Goal: Information Seeking & Learning: Learn about a topic

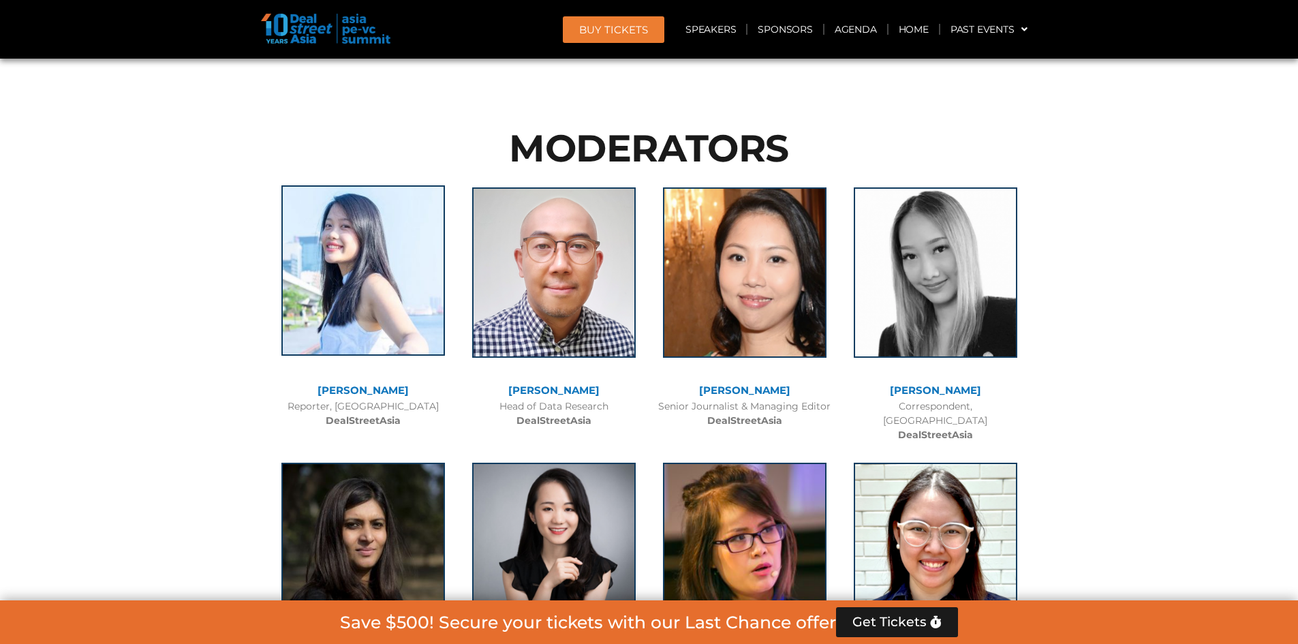
scroll to position [8780, 0]
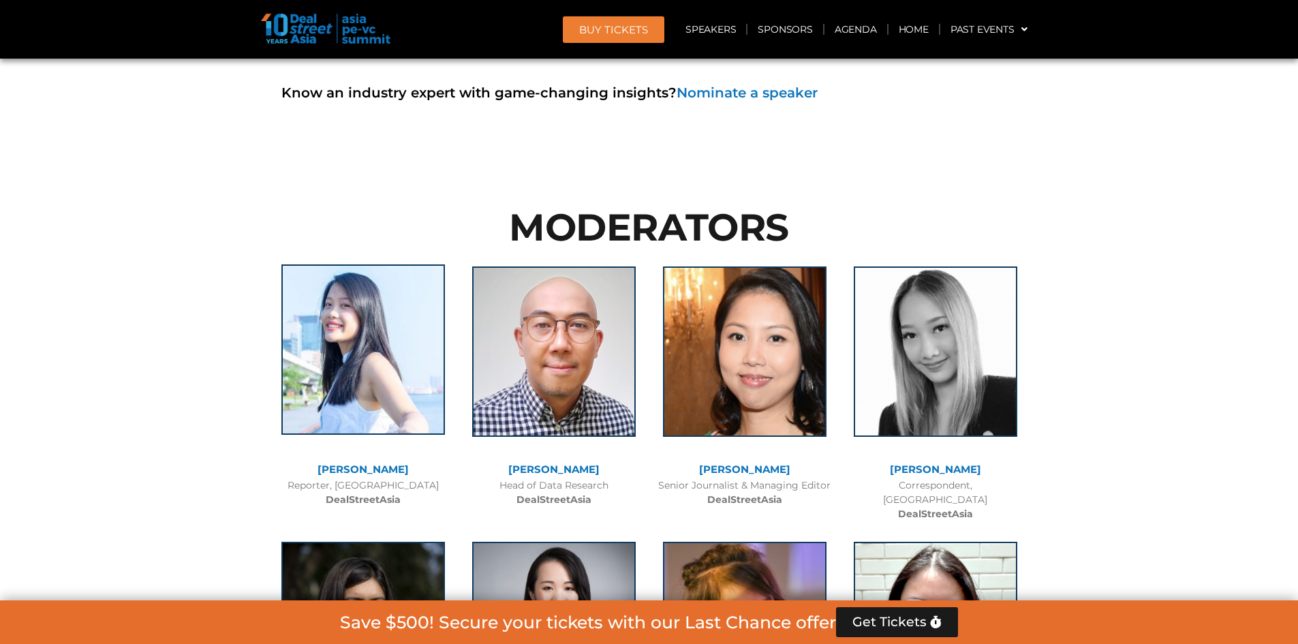
click at [340, 264] on img at bounding box center [363, 349] width 164 height 170
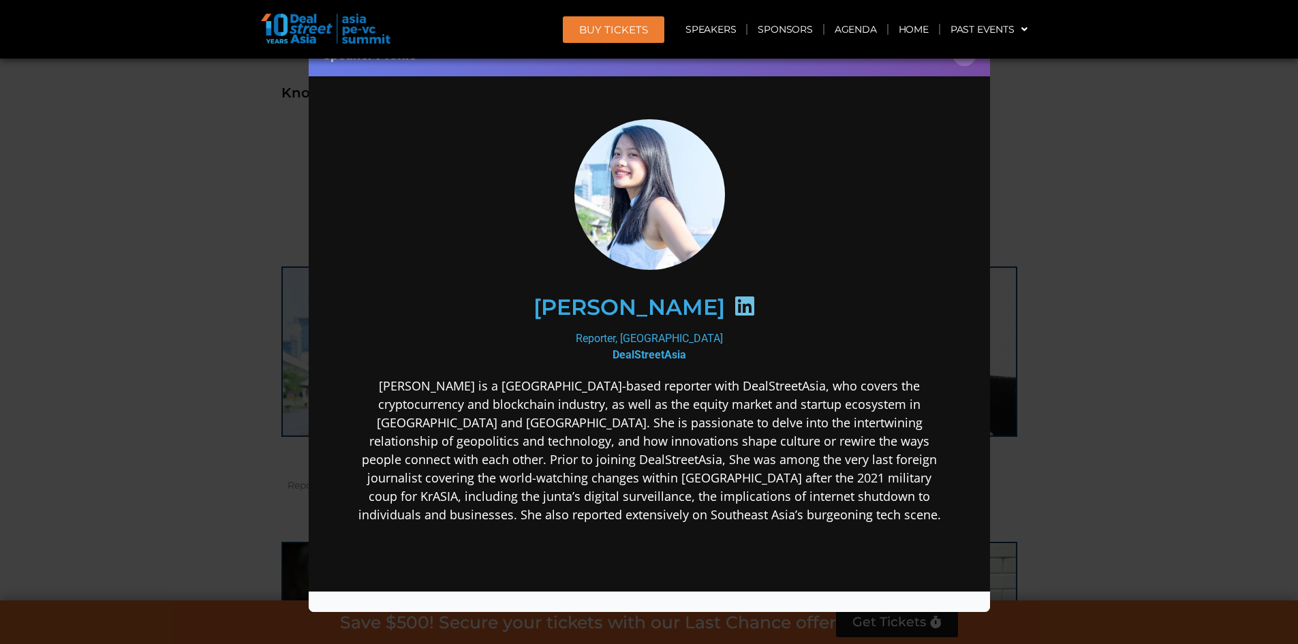
scroll to position [0, 0]
click at [245, 232] on div "Speaker Profile ×" at bounding box center [649, 322] width 1298 height 644
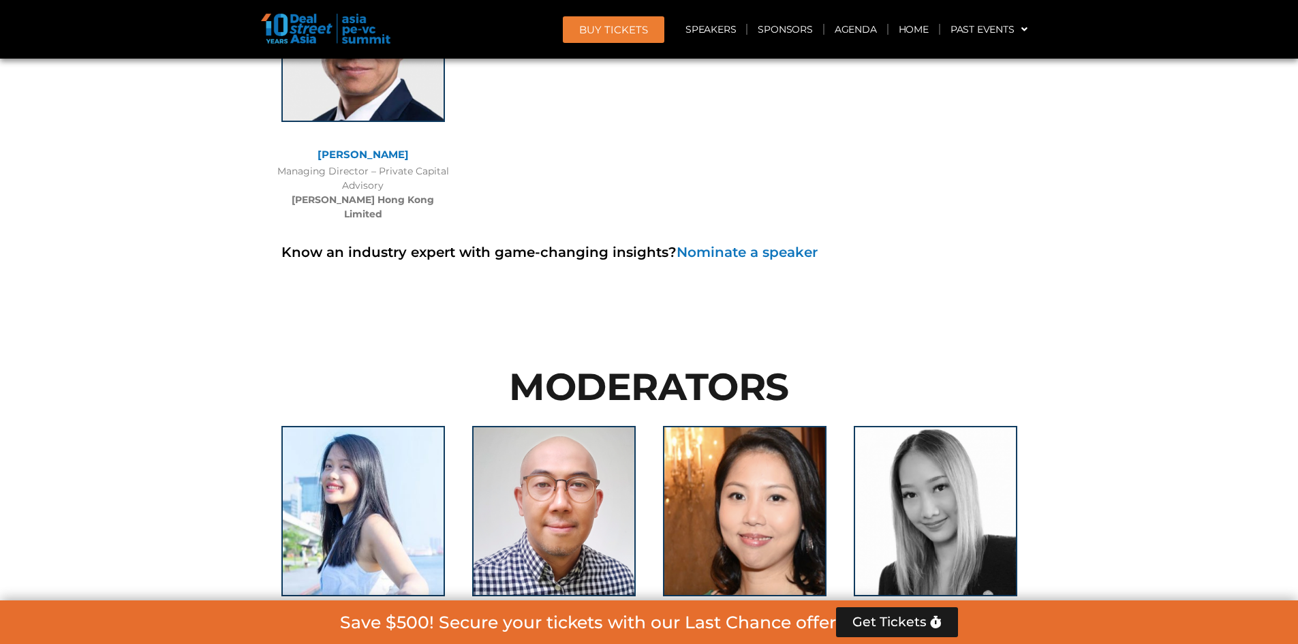
scroll to position [8712, 0]
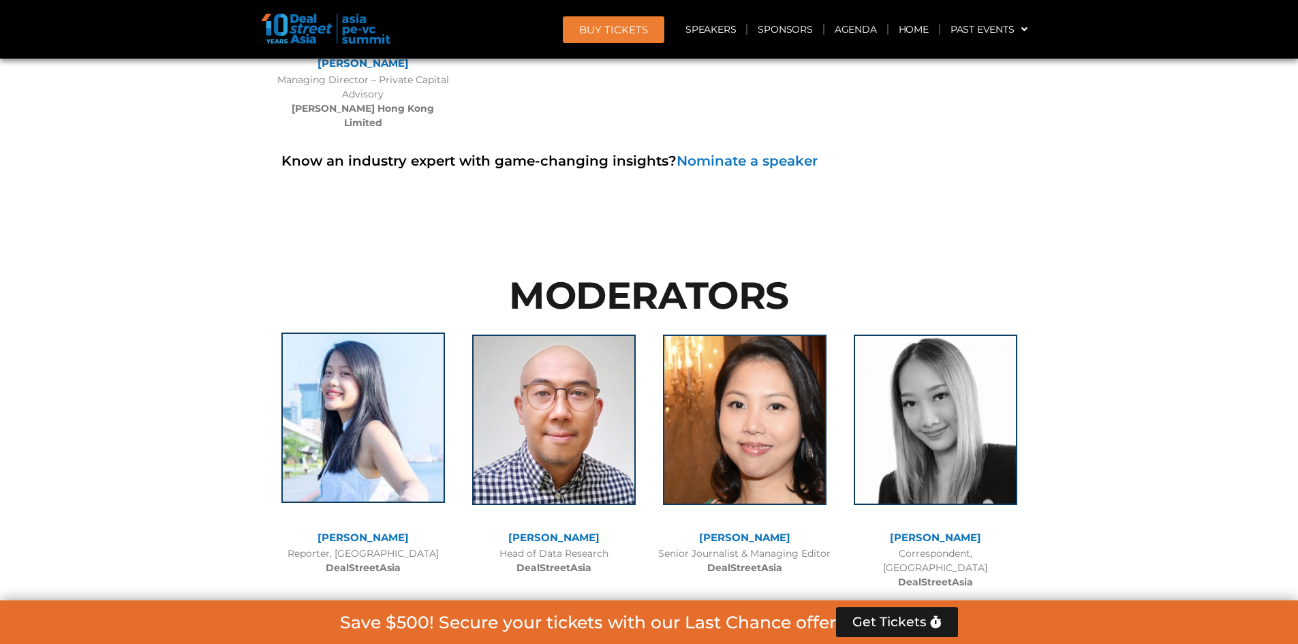
click at [381, 369] on img at bounding box center [363, 418] width 164 height 170
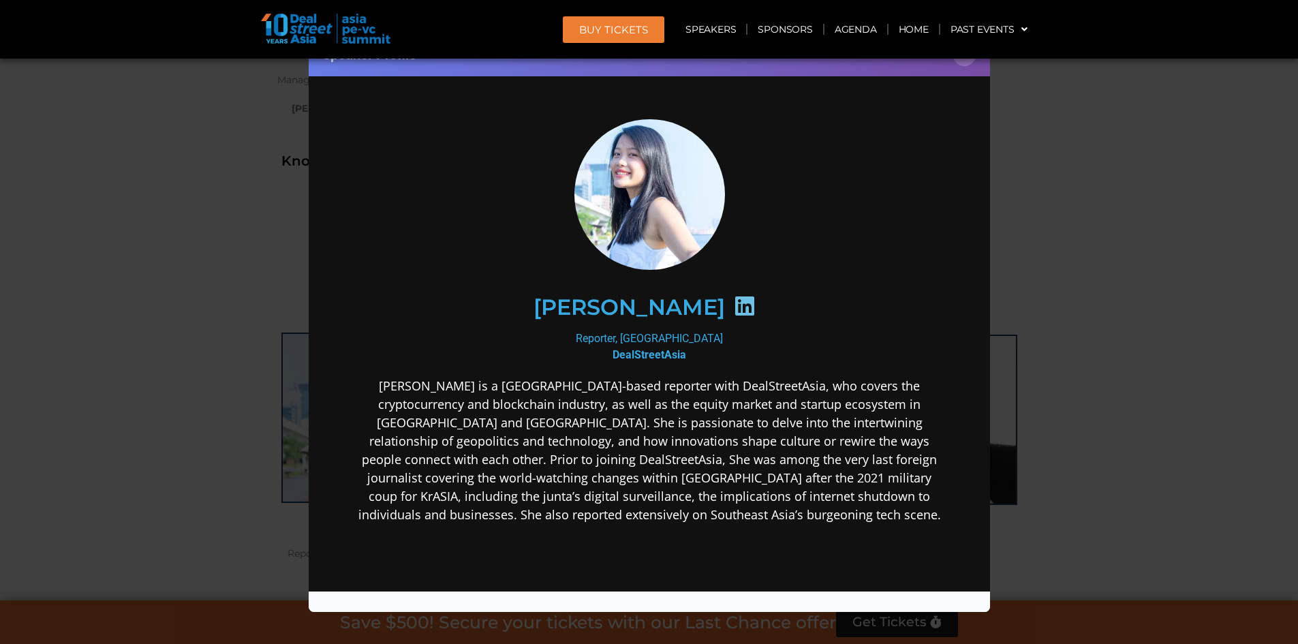
scroll to position [0, 0]
drag, startPoint x: 695, startPoint y: 305, endPoint x: 553, endPoint y: 296, distance: 141.4
click at [554, 299] on div "[PERSON_NAME]" at bounding box center [649, 307] width 530 height 70
copy div "[PERSON_NAME]"
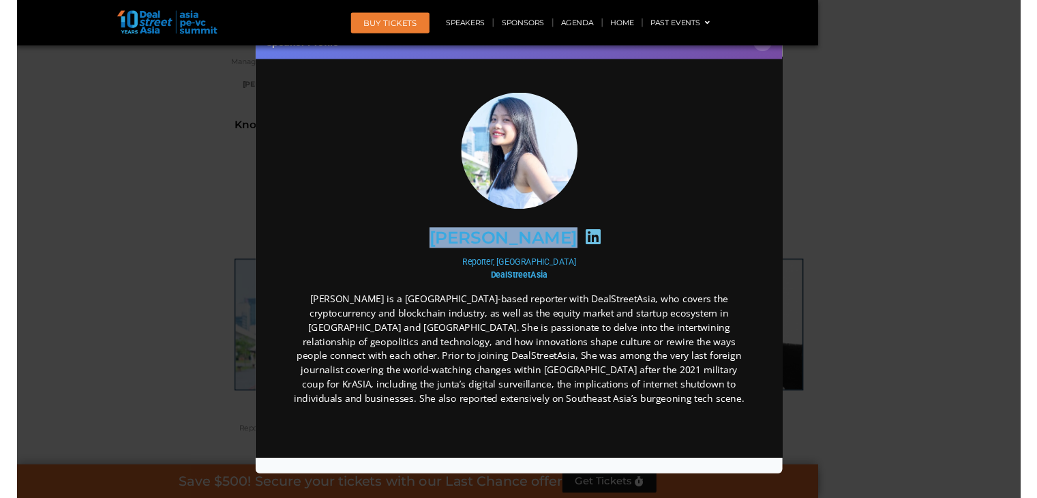
scroll to position [8712, 0]
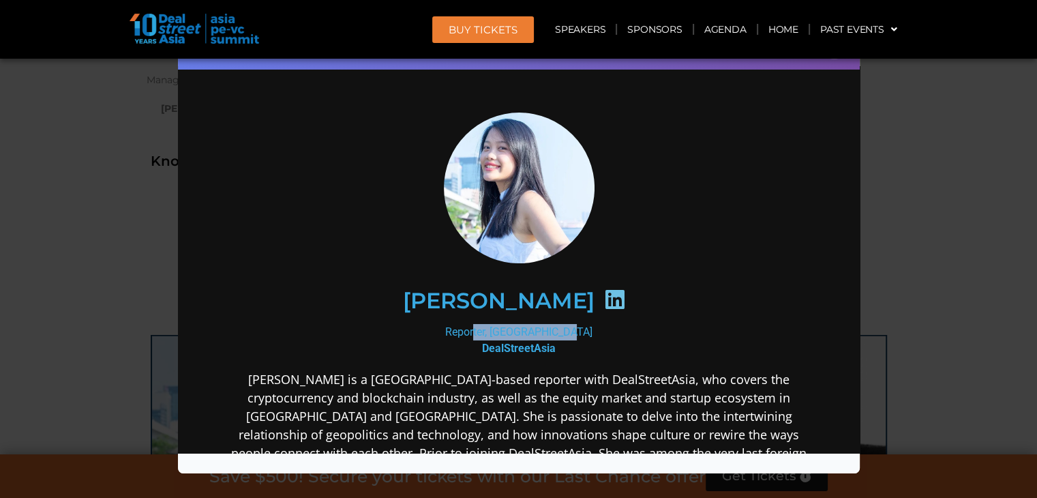
drag, startPoint x: 566, startPoint y: 330, endPoint x: 466, endPoint y: 331, distance: 100.2
click at [466, 331] on div "Reporter, [GEOGRAPHIC_DATA] DealStreetAsia" at bounding box center [518, 339] width 589 height 33
copy div "Reporter, [GEOGRAPHIC_DATA]"
click at [526, 350] on b "DealStreetAsia" at bounding box center [518, 347] width 74 height 13
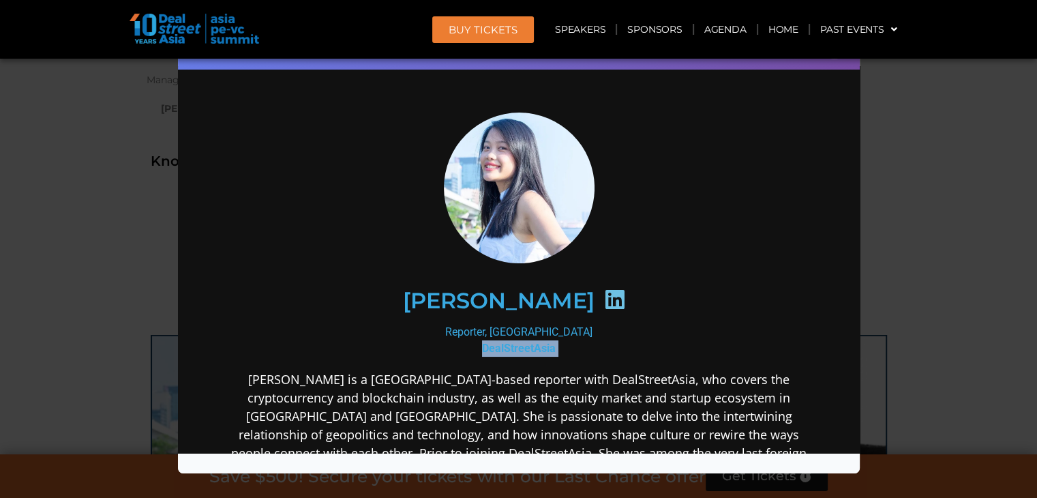
click at [526, 350] on b "DealStreetAsia" at bounding box center [518, 347] width 74 height 13
copy div "DealStreetAsia"
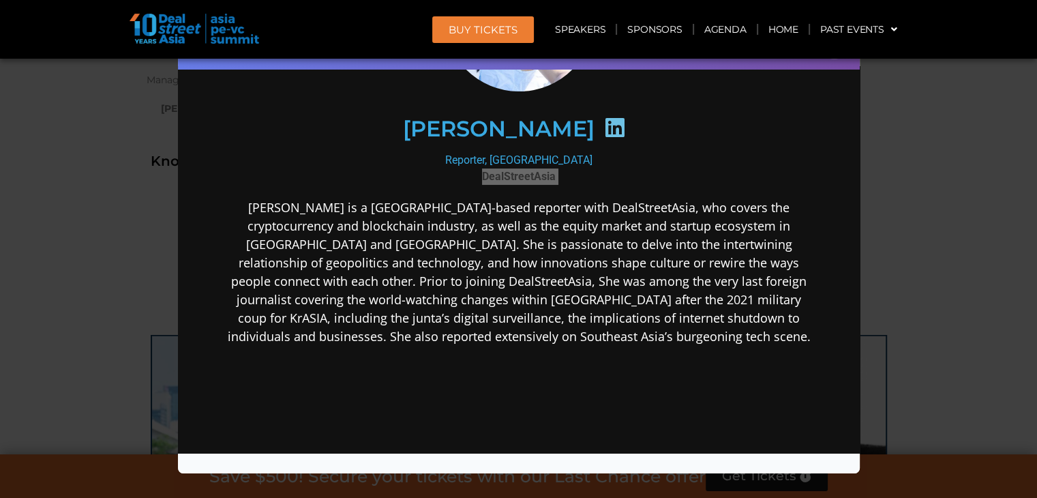
scroll to position [136, 0]
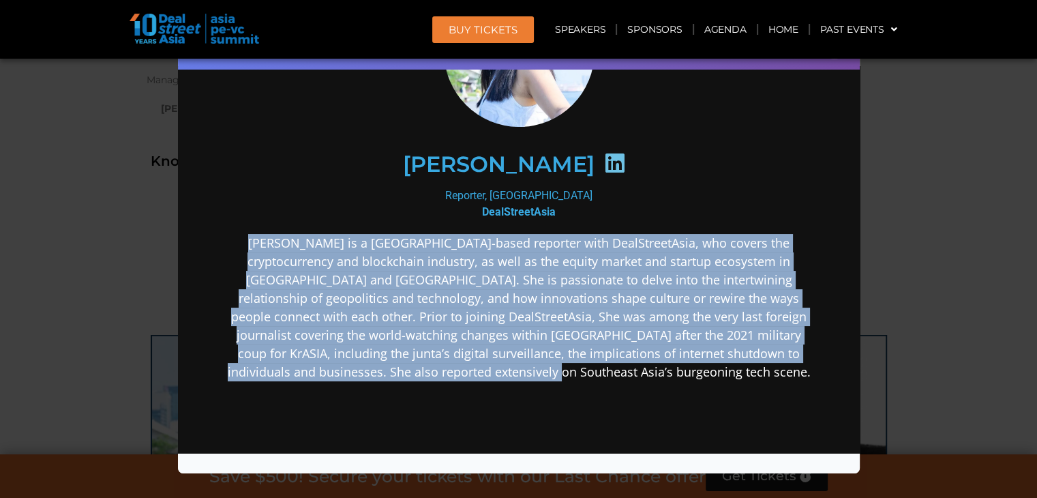
drag, startPoint x: 639, startPoint y: 376, endPoint x: 219, endPoint y: 244, distance: 440.0
click at [219, 244] on div "[PERSON_NAME] Reporter, [GEOGRAPHIC_DATA] DealStreetAsia" at bounding box center [518, 286] width 654 height 686
copy p "[PERSON_NAME] is a [GEOGRAPHIC_DATA]-based reporter with DealStreetAsia, who co…"
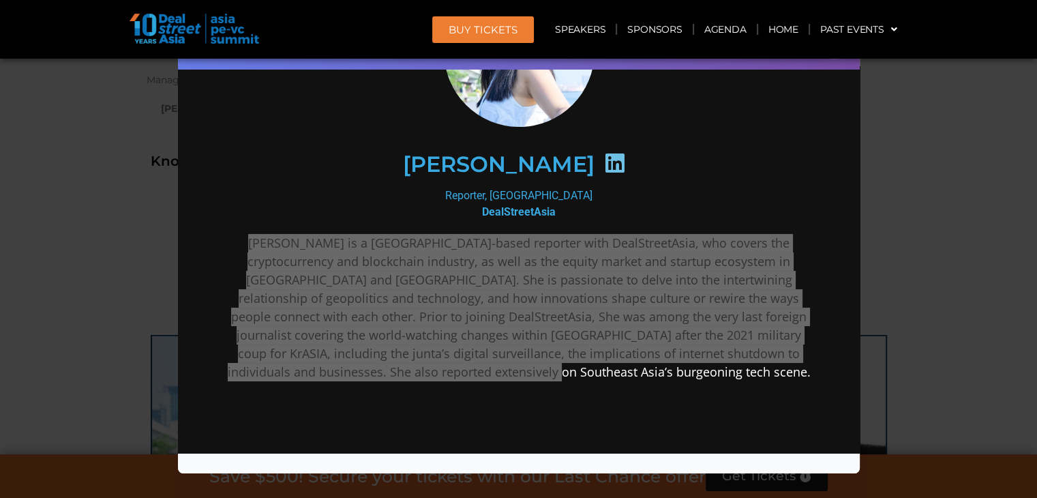
click at [1008, 160] on div "Speaker Profile ×" at bounding box center [518, 249] width 1037 height 498
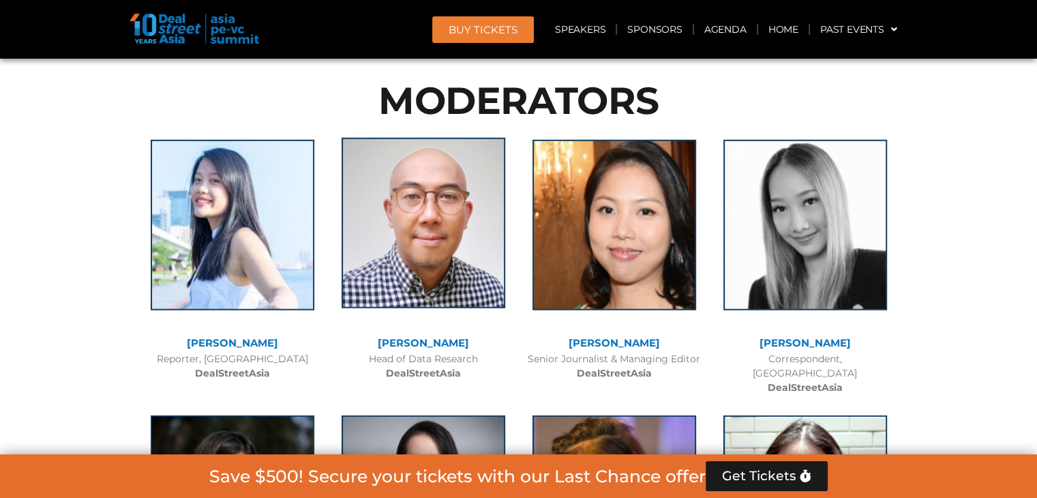
scroll to position [8917, 0]
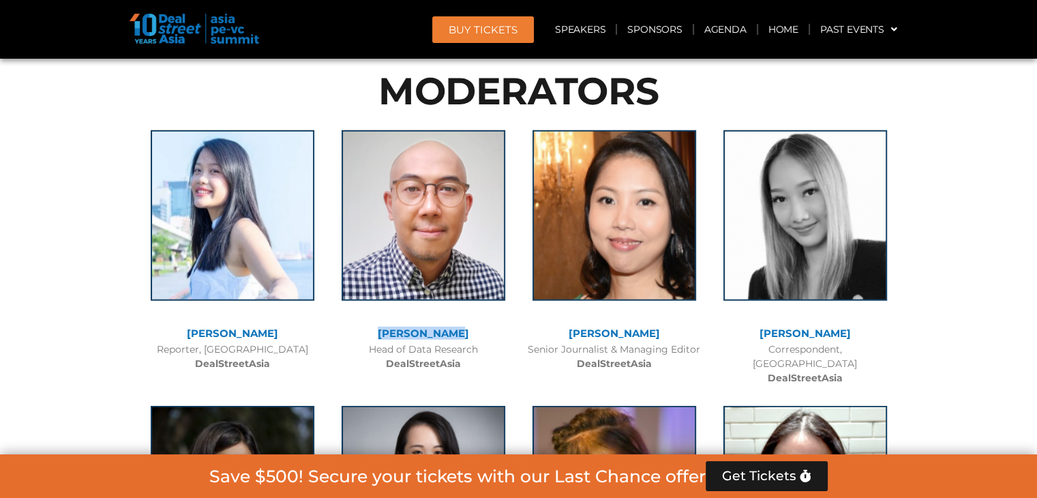
drag, startPoint x: 472, startPoint y: 247, endPoint x: 389, endPoint y: 251, distance: 83.3
click at [389, 328] on div "[PERSON_NAME]" at bounding box center [423, 334] width 177 height 12
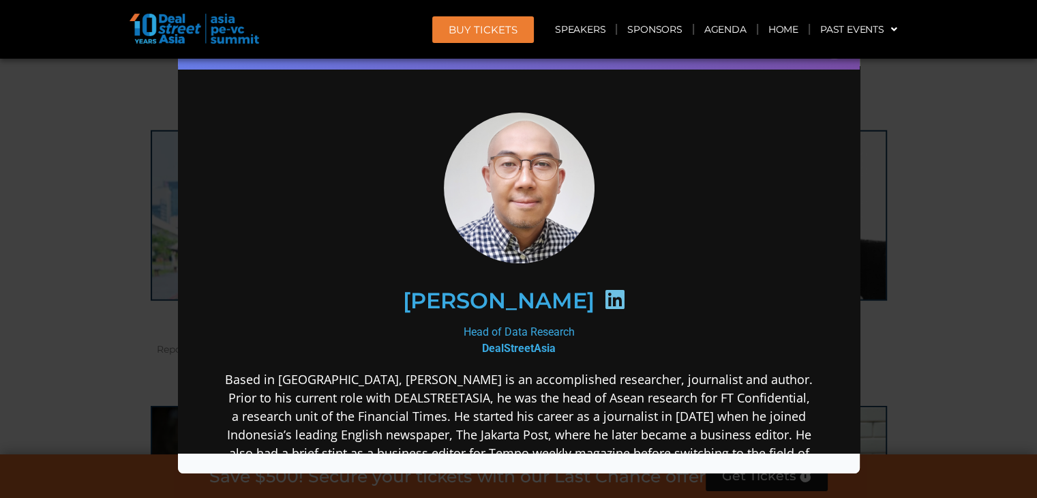
scroll to position [0, 0]
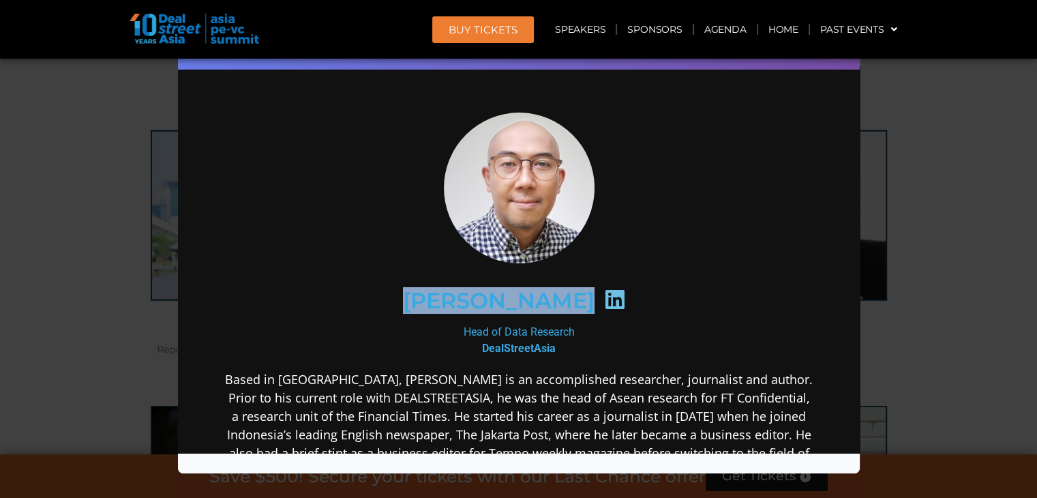
drag, startPoint x: 420, startPoint y: 301, endPoint x: 567, endPoint y: 304, distance: 147.2
click at [567, 304] on div "[PERSON_NAME]" at bounding box center [518, 299] width 530 height 70
copy div "[PERSON_NAME]"
click at [487, 331] on div "Head of Data Research DealStreetAsia" at bounding box center [518, 339] width 589 height 33
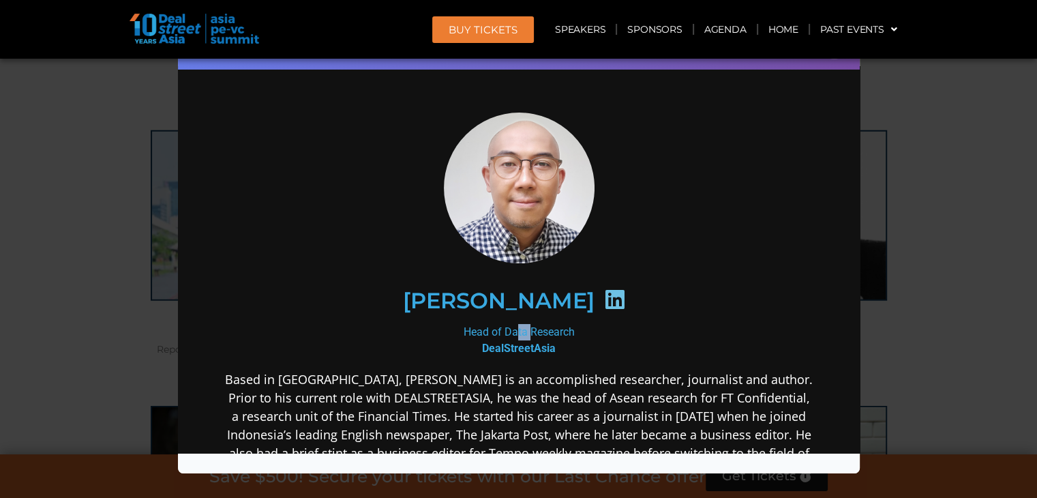
click at [487, 331] on div "Head of Data Research DealStreetAsia" at bounding box center [518, 339] width 589 height 33
copy div "Head of Data Research"
click at [508, 351] on b "DealStreetAsia" at bounding box center [518, 347] width 74 height 13
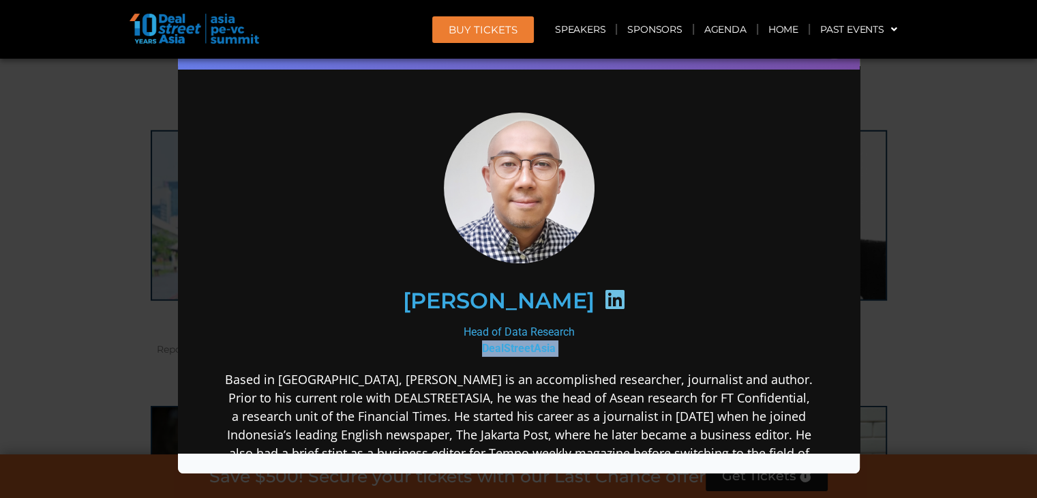
click at [508, 351] on b "DealStreetAsia" at bounding box center [518, 347] width 74 height 13
copy div "DealStreetAsia"
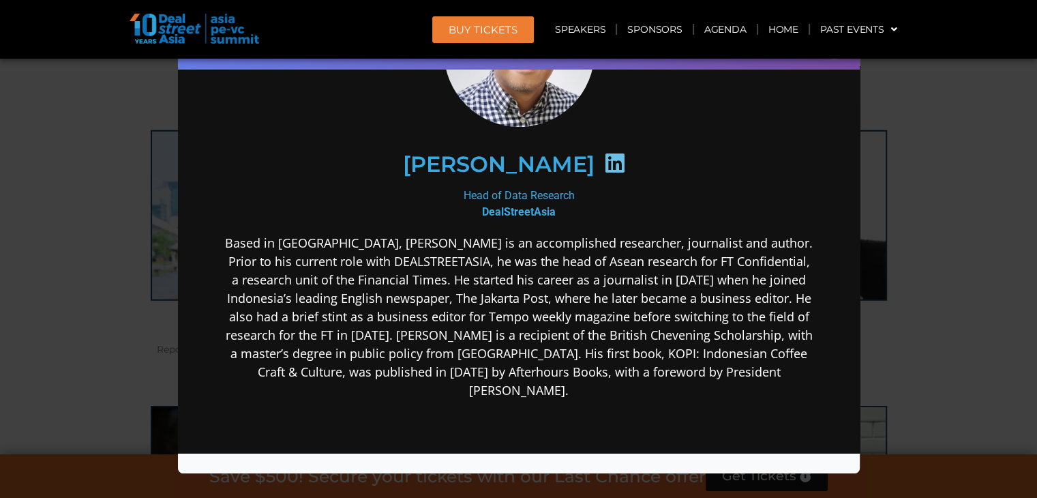
click at [363, 335] on p "Based in [GEOGRAPHIC_DATA], [PERSON_NAME] is an accomplished researcher, journa…" at bounding box center [518, 316] width 589 height 166
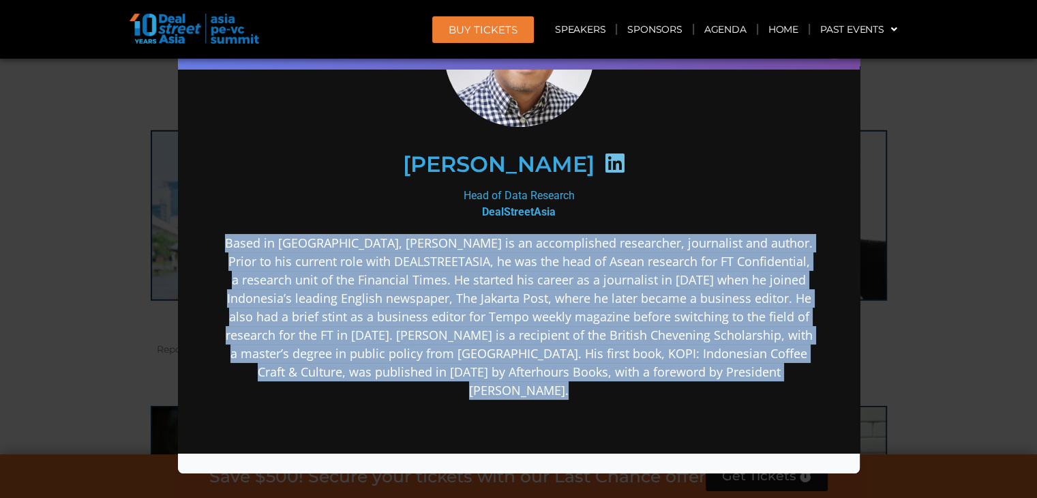
click at [363, 335] on p "Based in [GEOGRAPHIC_DATA], [PERSON_NAME] is an accomplished researcher, journa…" at bounding box center [518, 316] width 589 height 166
copy div "Based in [GEOGRAPHIC_DATA], [PERSON_NAME] is an accomplished researcher, journa…"
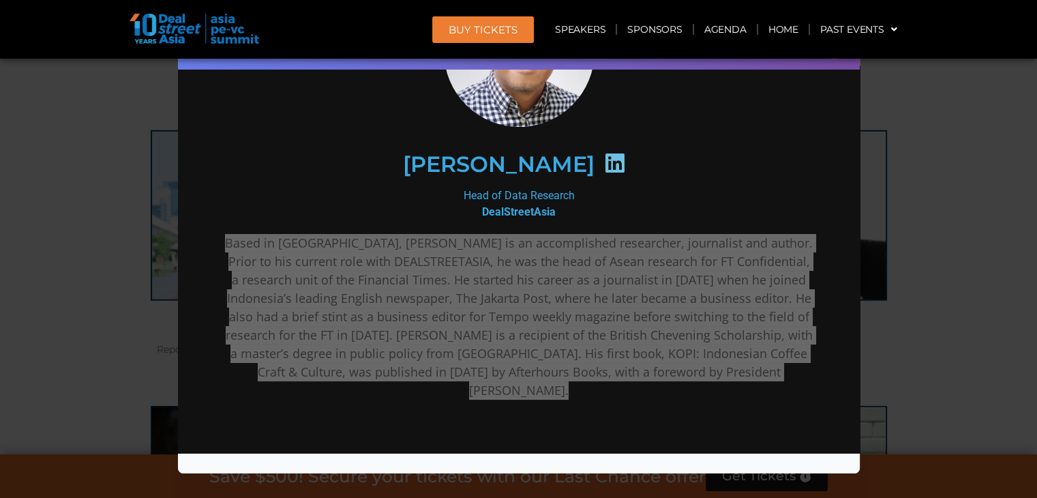
click at [896, 171] on div "Speaker Profile ×" at bounding box center [518, 249] width 1037 height 498
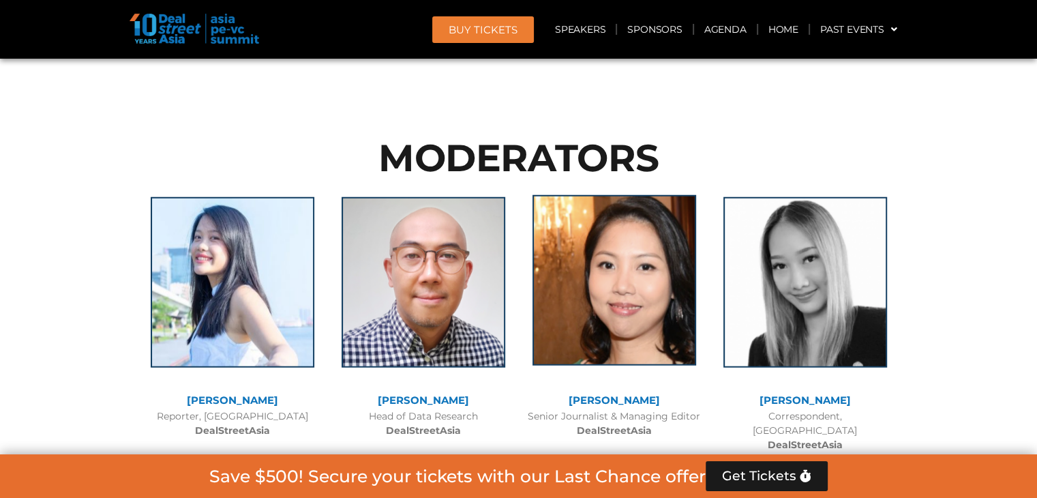
scroll to position [8848, 0]
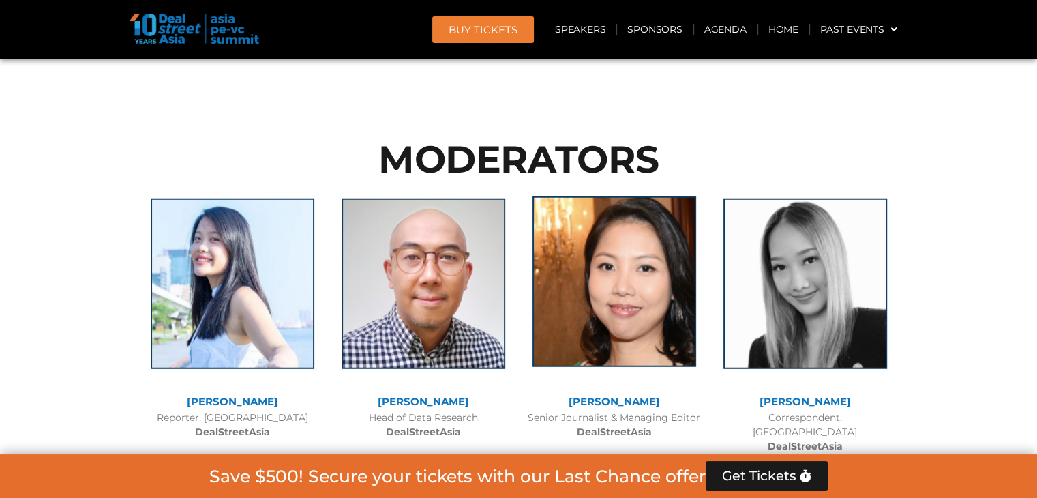
click at [638, 209] on img at bounding box center [614, 281] width 164 height 170
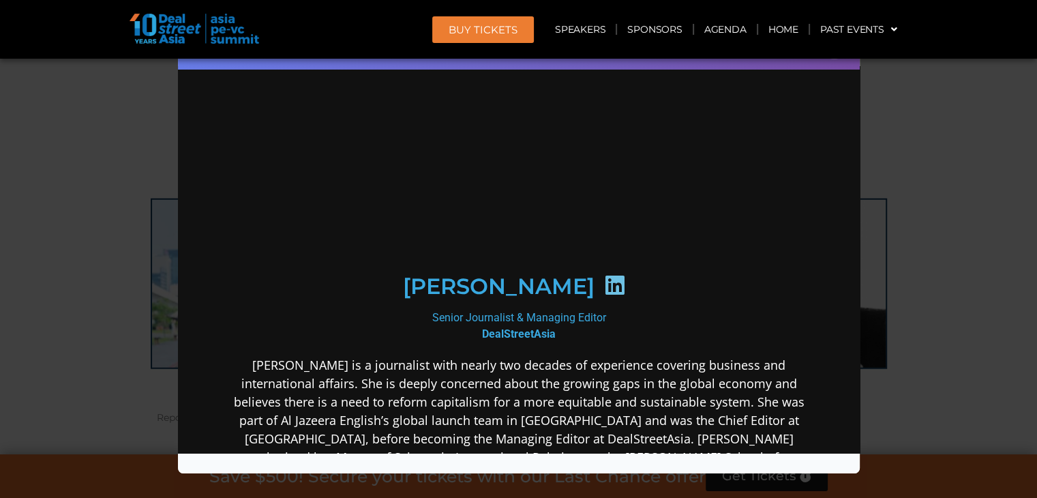
scroll to position [0, 0]
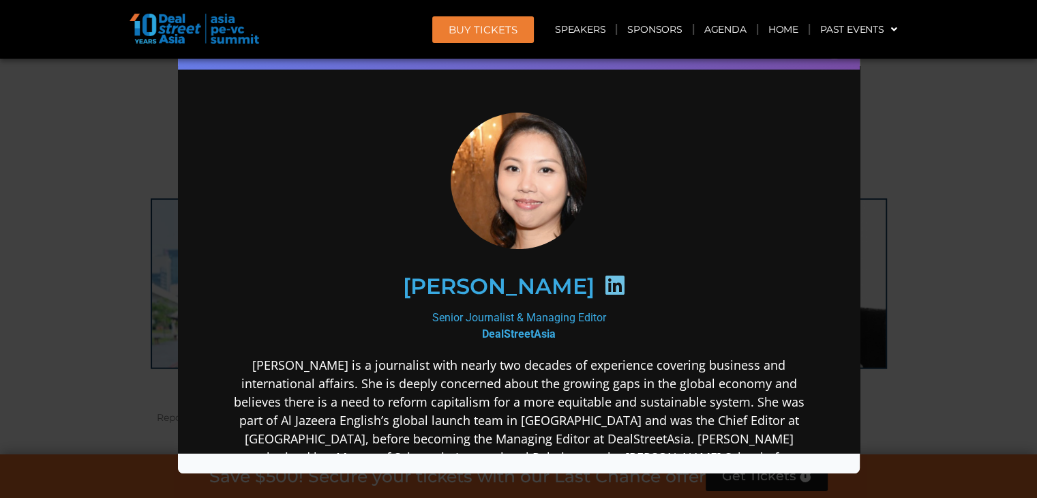
click at [559, 287] on h2 "[PERSON_NAME]" at bounding box center [498, 286] width 192 height 22
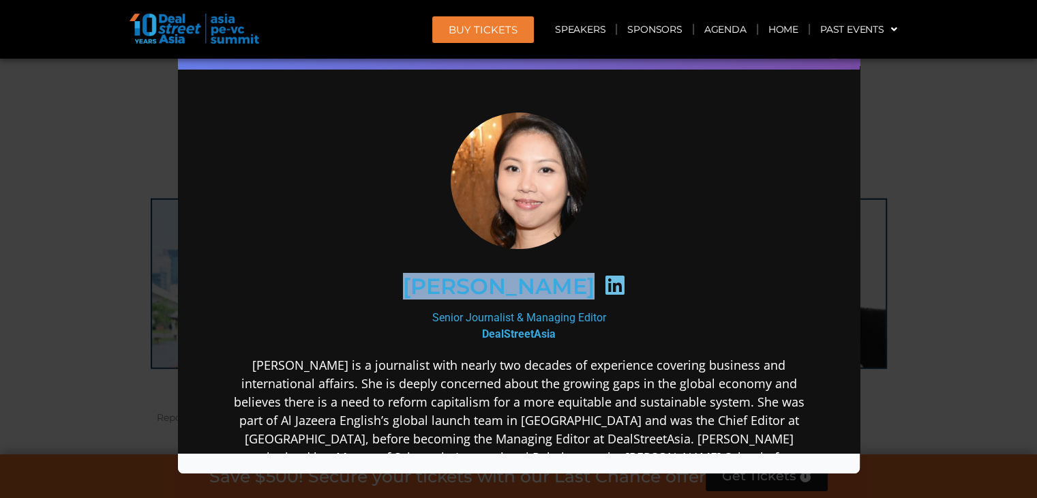
click at [559, 287] on h2 "[PERSON_NAME]" at bounding box center [498, 286] width 192 height 22
copy div "[PERSON_NAME]"
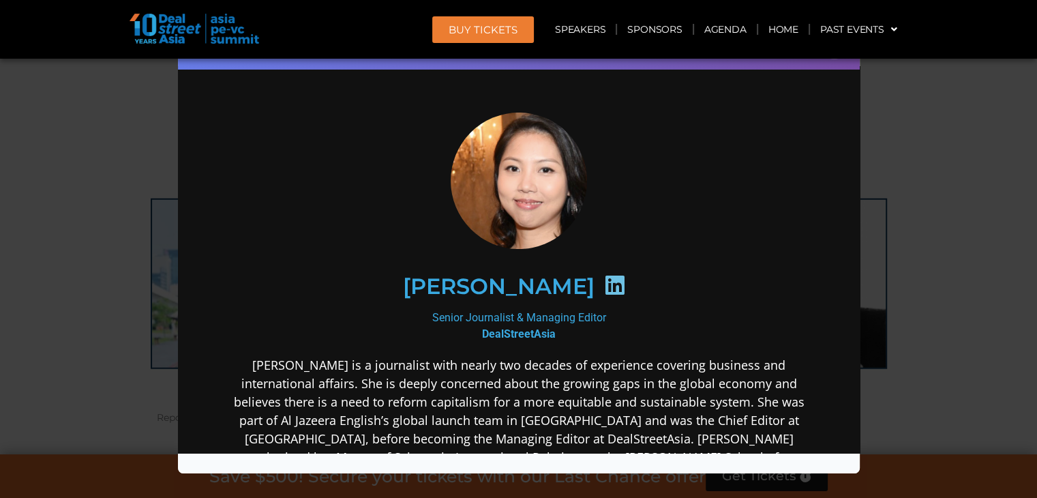
click at [564, 313] on div "Senior Journalist & Managing Editor DealStreetAsia" at bounding box center [518, 325] width 589 height 33
click at [564, 312] on div "Senior Journalist & Managing Editor DealStreetAsia" at bounding box center [518, 325] width 589 height 33
copy div "Senior Journalist & Managing Editor"
click at [523, 337] on b "DealStreetAsia" at bounding box center [518, 332] width 74 height 13
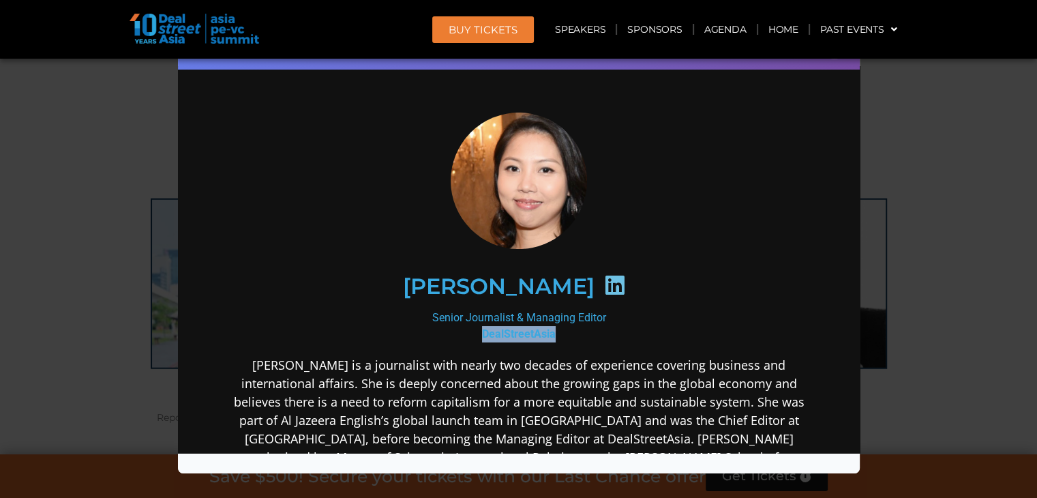
click at [523, 337] on b "DealStreetAsia" at bounding box center [518, 332] width 74 height 13
click at [475, 412] on p "[PERSON_NAME] is a journalist with nearly two decades of experience covering bu…" at bounding box center [518, 419] width 589 height 129
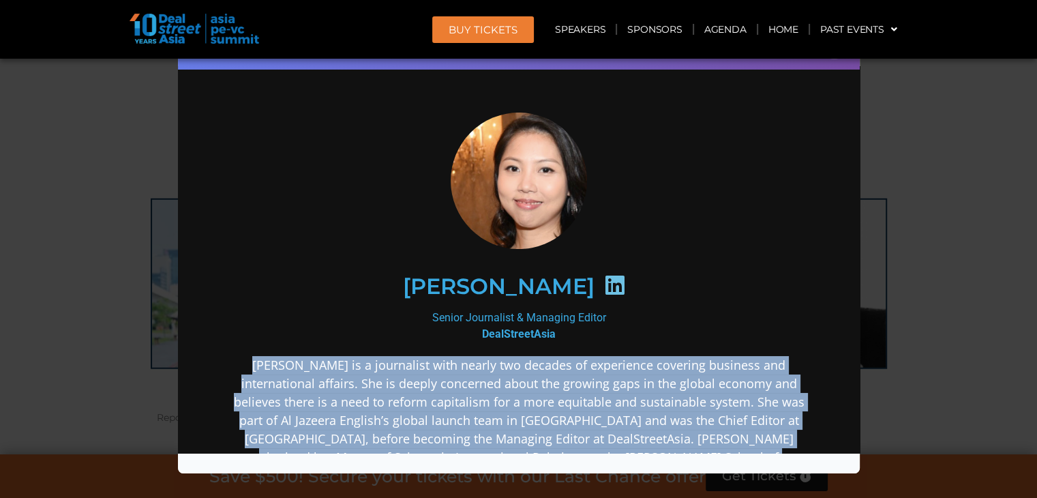
click at [475, 412] on p "[PERSON_NAME] is a journalist with nearly two decades of experience covering bu…" at bounding box center [518, 419] width 589 height 129
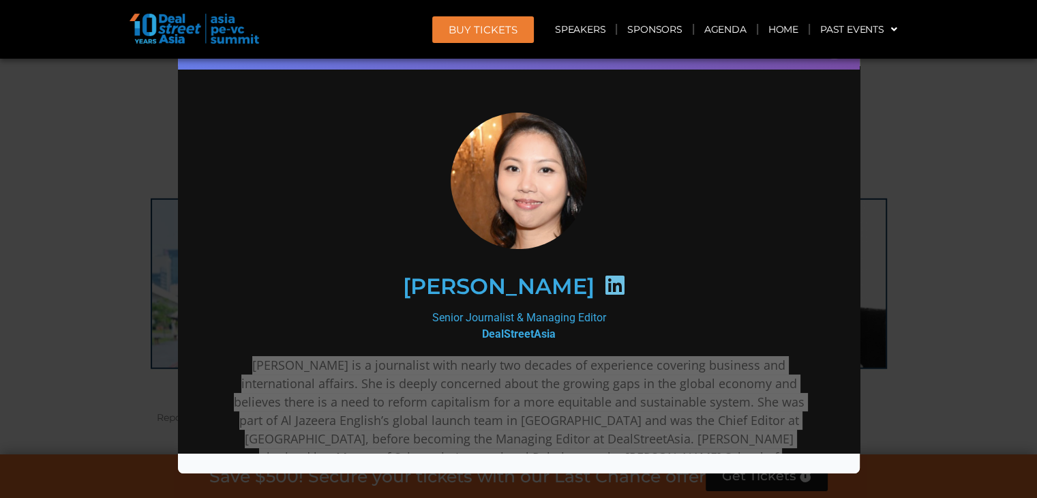
click at [894, 241] on div "Speaker Profile ×" at bounding box center [518, 249] width 1037 height 498
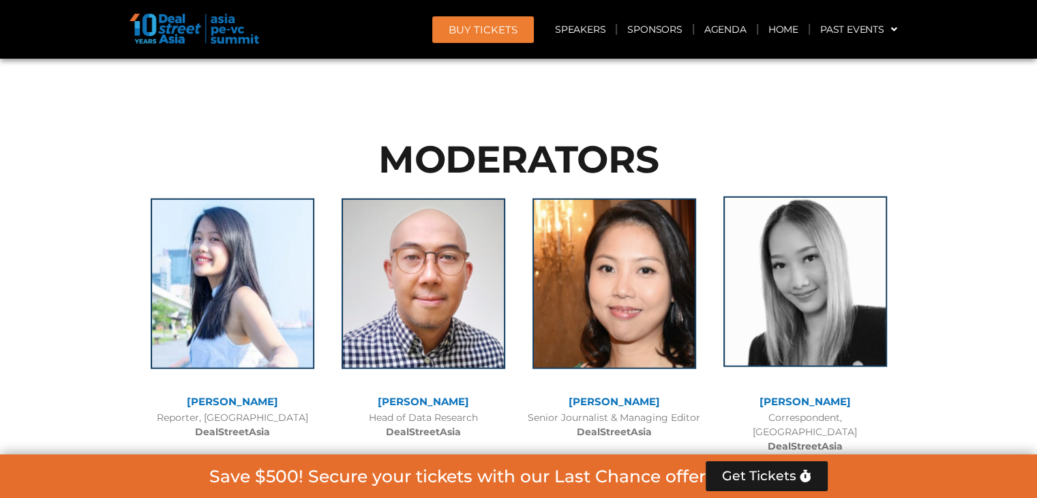
click at [756, 196] on img at bounding box center [805, 281] width 164 height 170
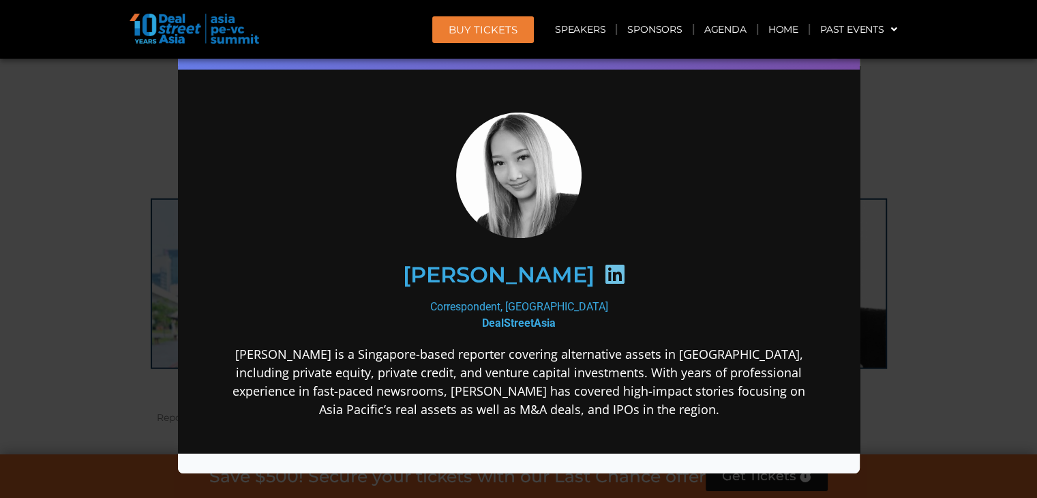
click at [494, 269] on h2 "[PERSON_NAME]" at bounding box center [498, 274] width 192 height 22
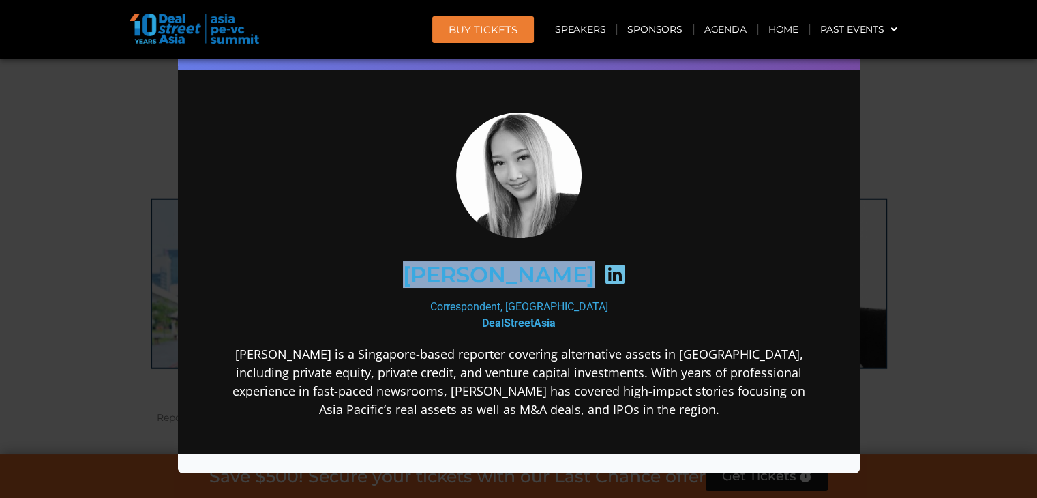
click at [494, 269] on h2 "[PERSON_NAME]" at bounding box center [498, 274] width 192 height 22
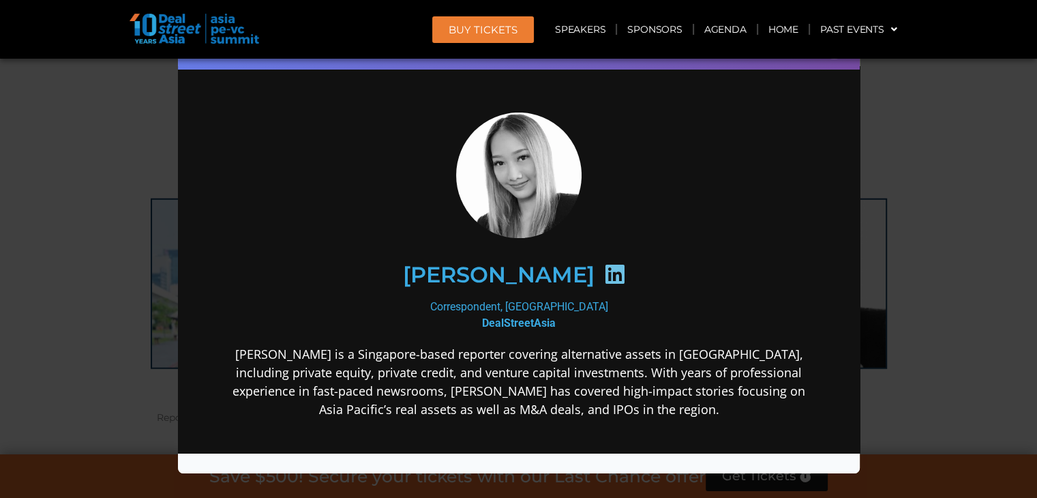
click at [538, 303] on div "Correspondent, [GEOGRAPHIC_DATA] DealStreetAsia" at bounding box center [518, 314] width 589 height 33
click at [549, 320] on div "Correspondent, [GEOGRAPHIC_DATA] DealStreetAsia" at bounding box center [518, 314] width 589 height 33
click at [549, 320] on b "DealStreetAsia" at bounding box center [518, 322] width 74 height 13
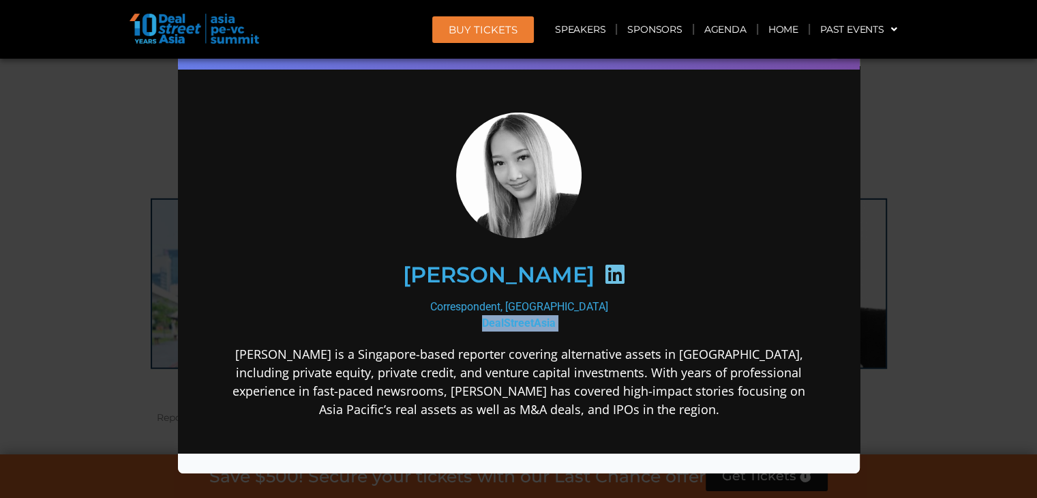
click at [549, 320] on b "DealStreetAsia" at bounding box center [518, 322] width 74 height 13
click at [544, 379] on p "[PERSON_NAME] is a Singapore-based reporter covering alternative assets in [GEO…" at bounding box center [518, 381] width 589 height 74
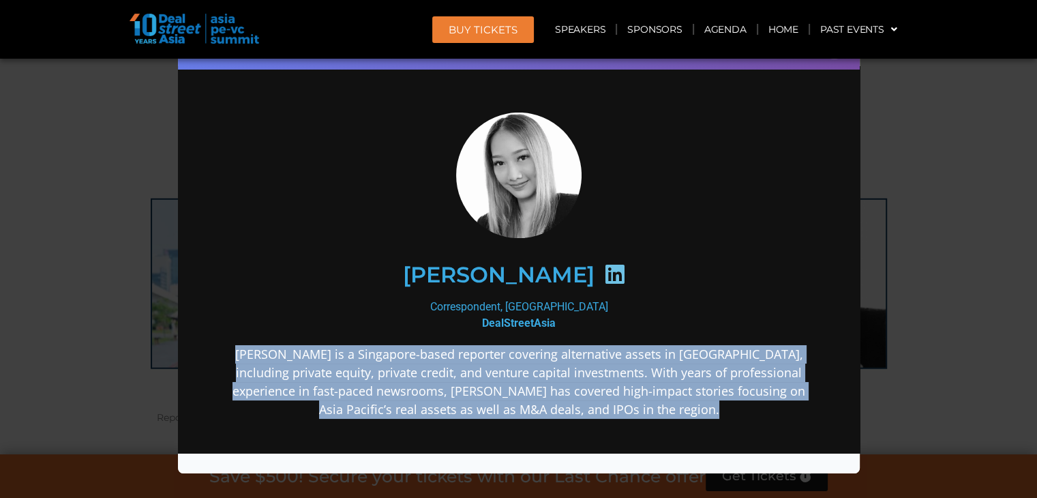
click at [544, 379] on p "[PERSON_NAME] is a Singapore-based reporter covering alternative assets in [GEO…" at bounding box center [518, 381] width 589 height 74
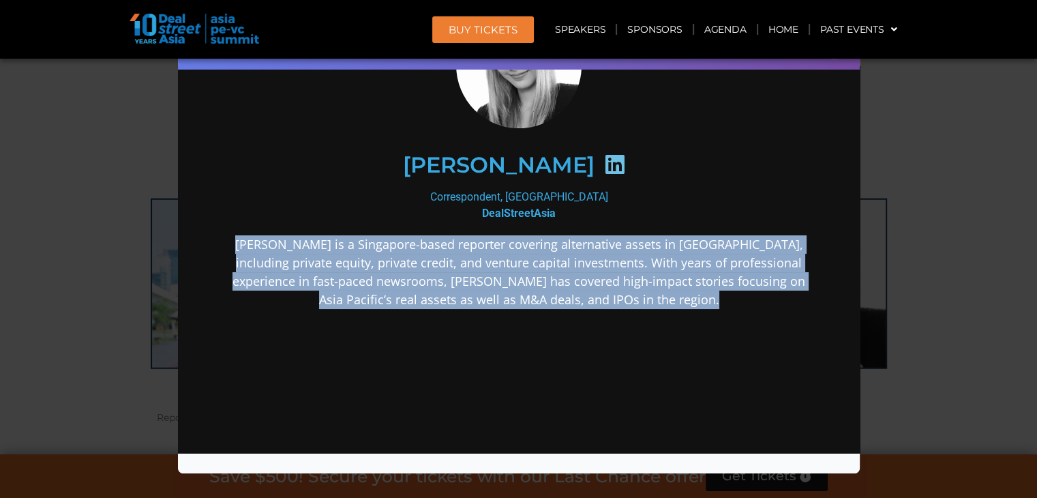
scroll to position [226, 0]
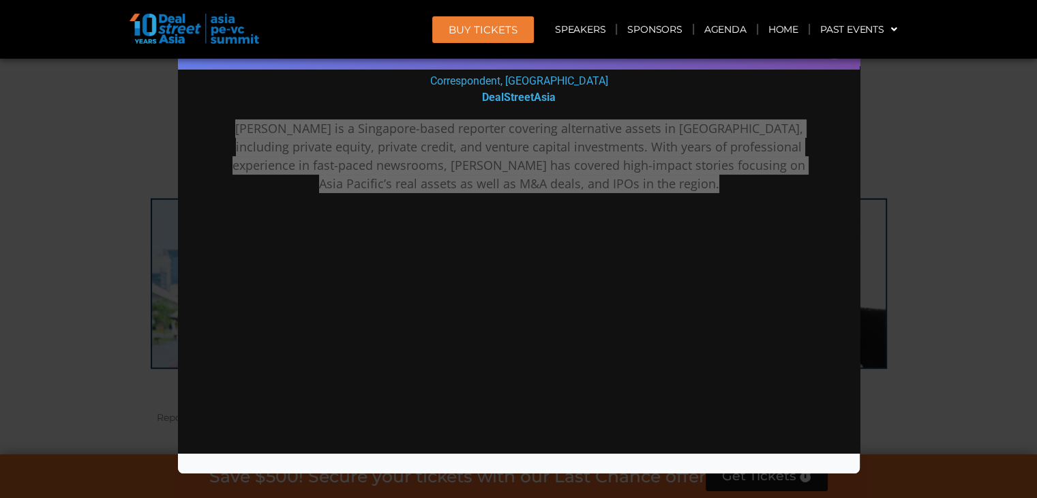
click at [973, 211] on div "Speaker Profile ×" at bounding box center [518, 249] width 1037 height 498
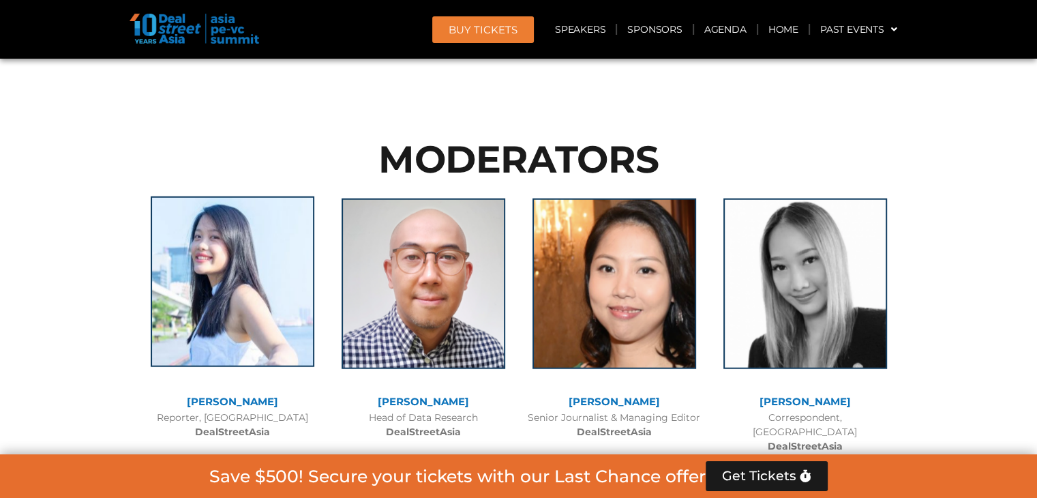
click at [240, 196] on img at bounding box center [233, 281] width 164 height 170
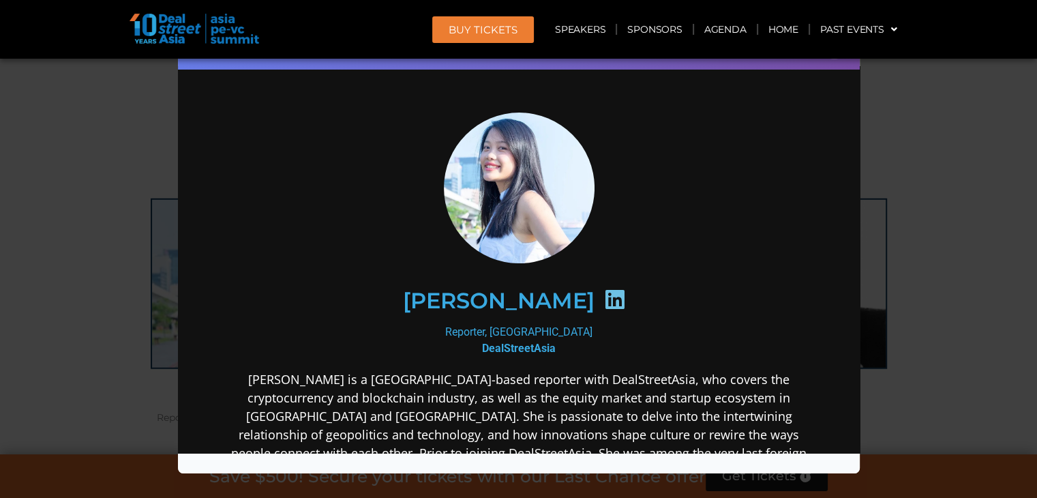
scroll to position [0, 0]
click at [988, 219] on div "Speaker Profile ×" at bounding box center [518, 249] width 1037 height 498
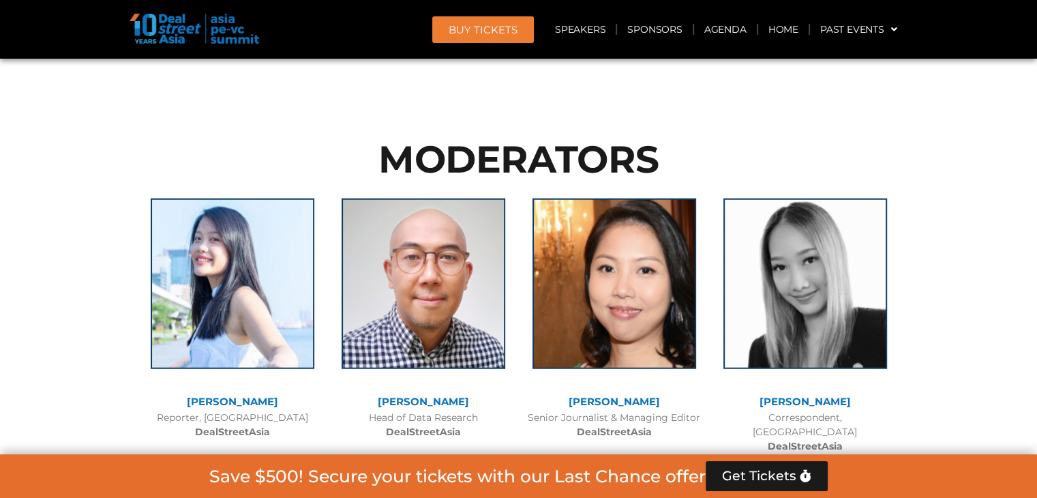
click at [506, 197] on div at bounding box center [423, 294] width 177 height 204
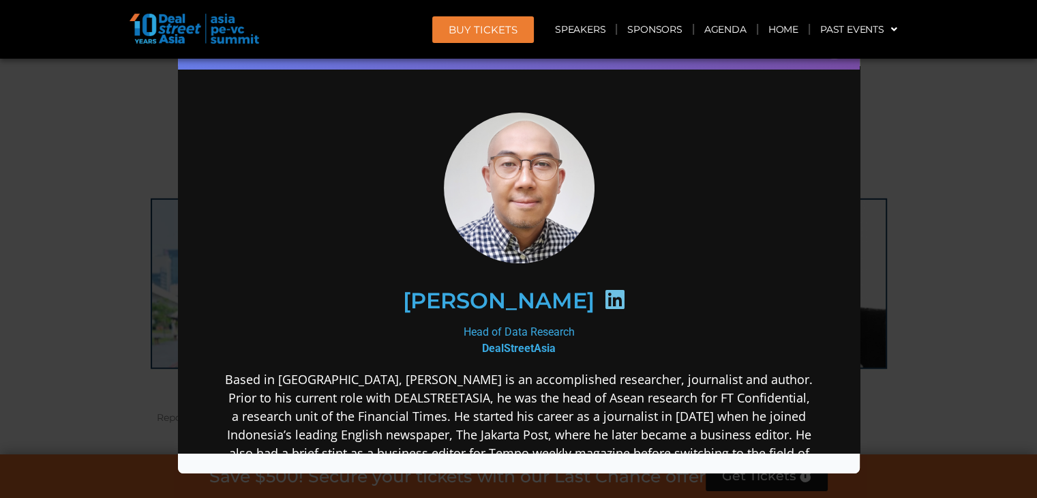
click at [918, 174] on div "Speaker Profile ×" at bounding box center [518, 249] width 1037 height 498
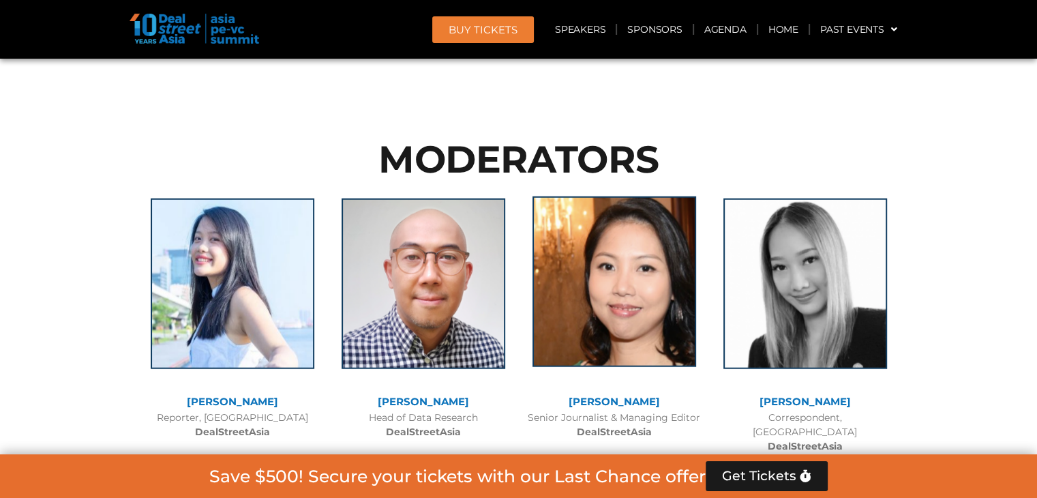
drag, startPoint x: 635, startPoint y: 213, endPoint x: 630, endPoint y: 164, distance: 49.4
click at [630, 196] on img at bounding box center [614, 281] width 164 height 170
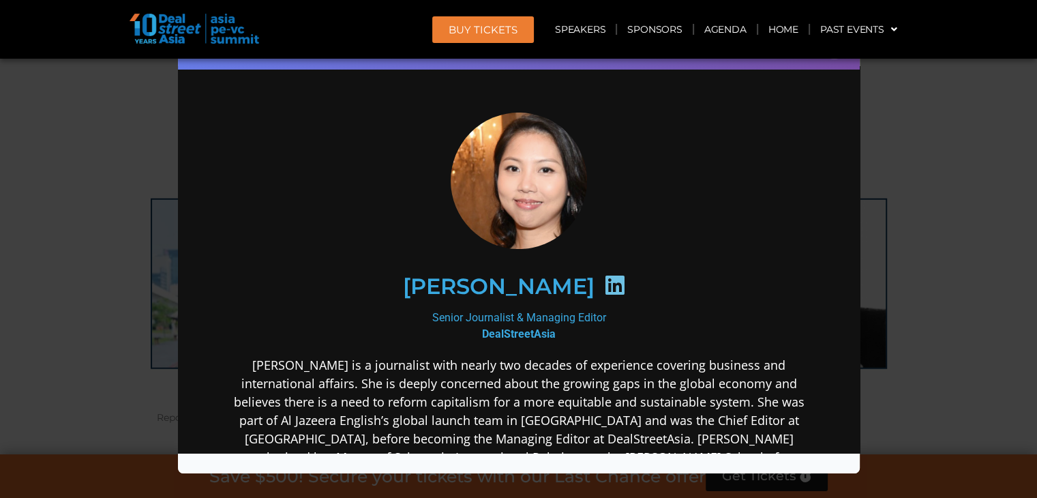
click at [930, 228] on div "Speaker Profile ×" at bounding box center [518, 249] width 1037 height 498
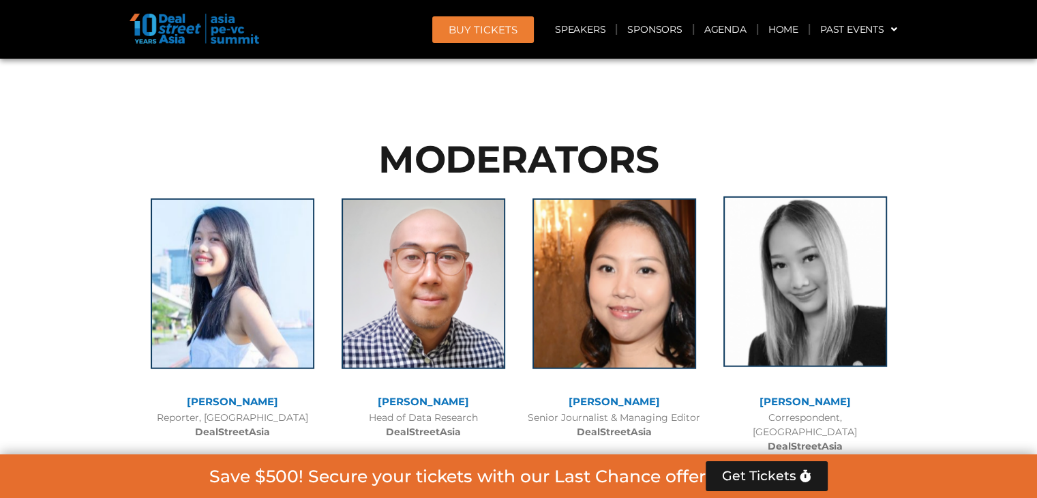
click at [817, 196] on img at bounding box center [805, 281] width 164 height 170
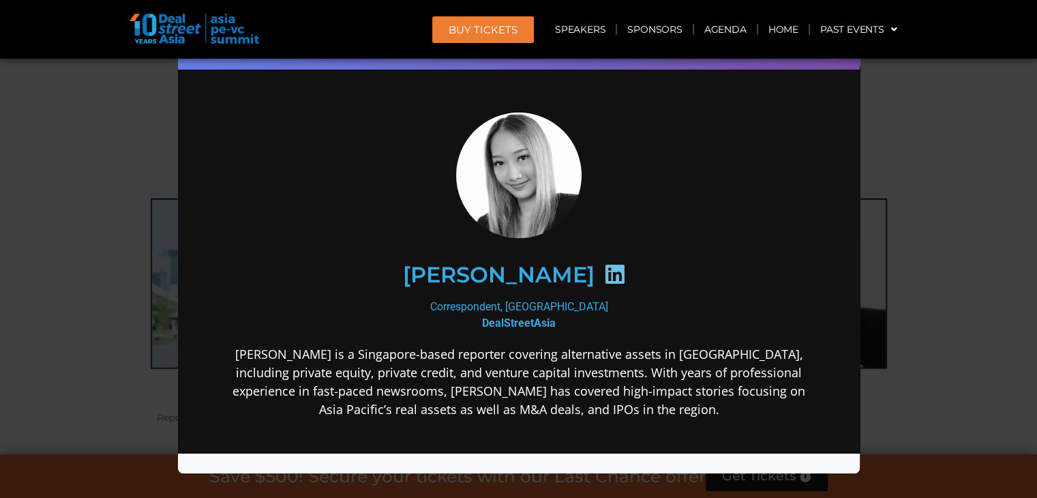
click at [952, 204] on div "Speaker Profile ×" at bounding box center [518, 249] width 1037 height 498
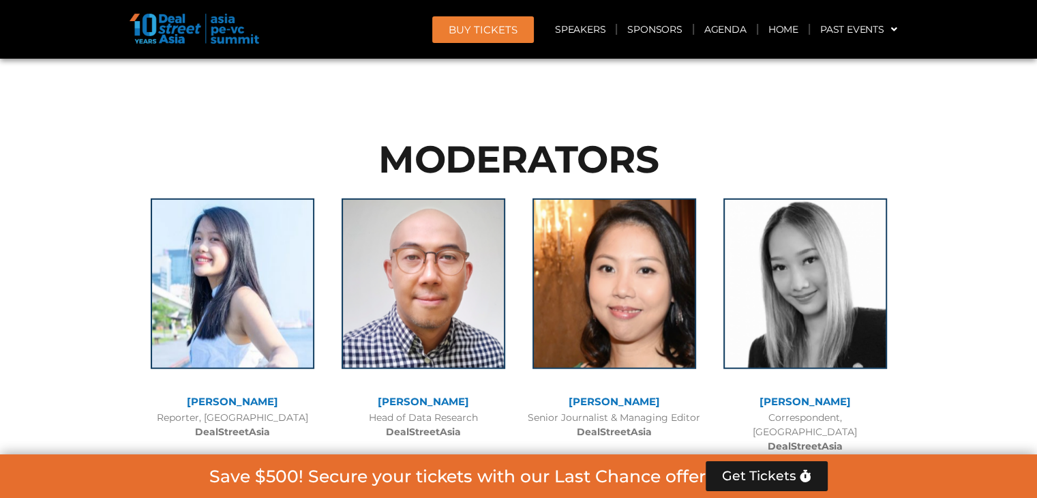
scroll to position [9053, 0]
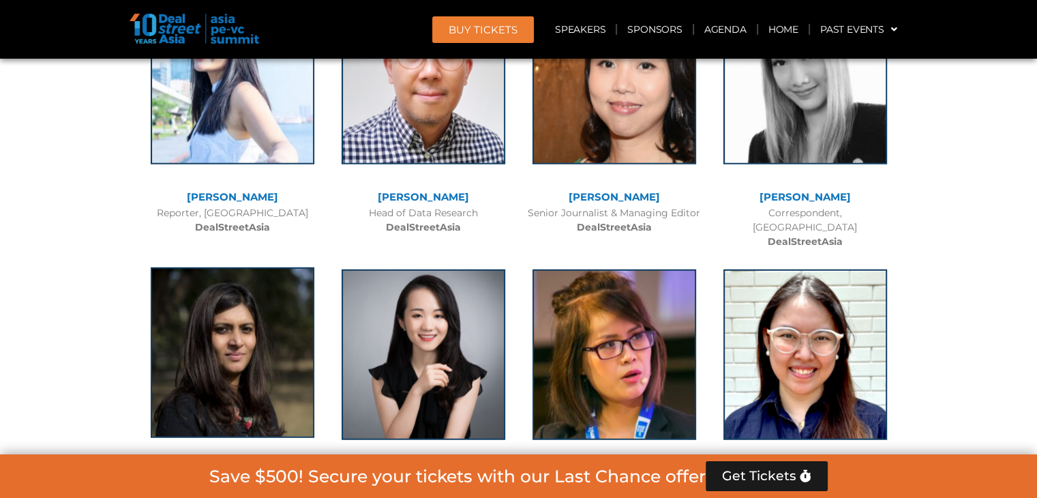
click at [209, 267] on img at bounding box center [233, 352] width 164 height 170
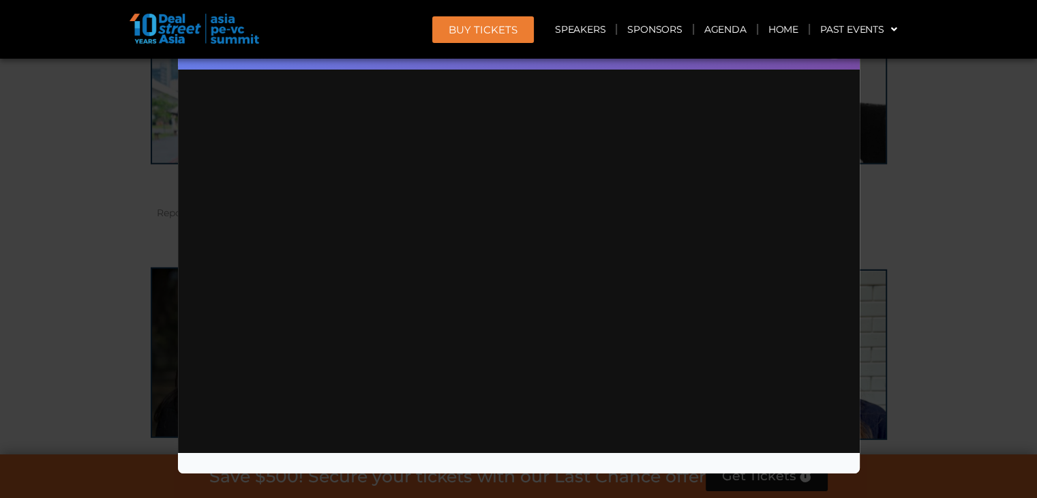
scroll to position [0, 0]
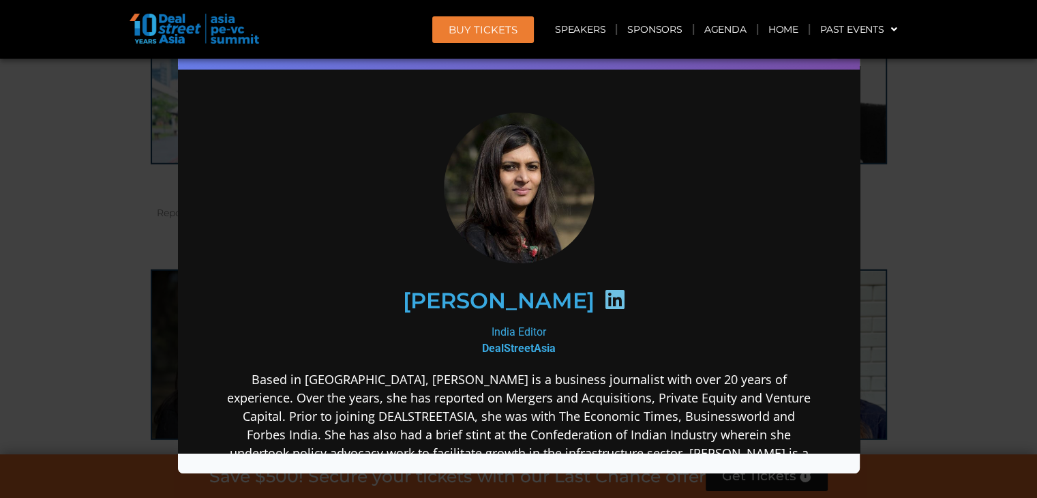
click at [518, 290] on h2 "[PERSON_NAME]" at bounding box center [498, 300] width 192 height 22
click at [525, 335] on div "India Editor DealStreetAsia" at bounding box center [518, 339] width 589 height 33
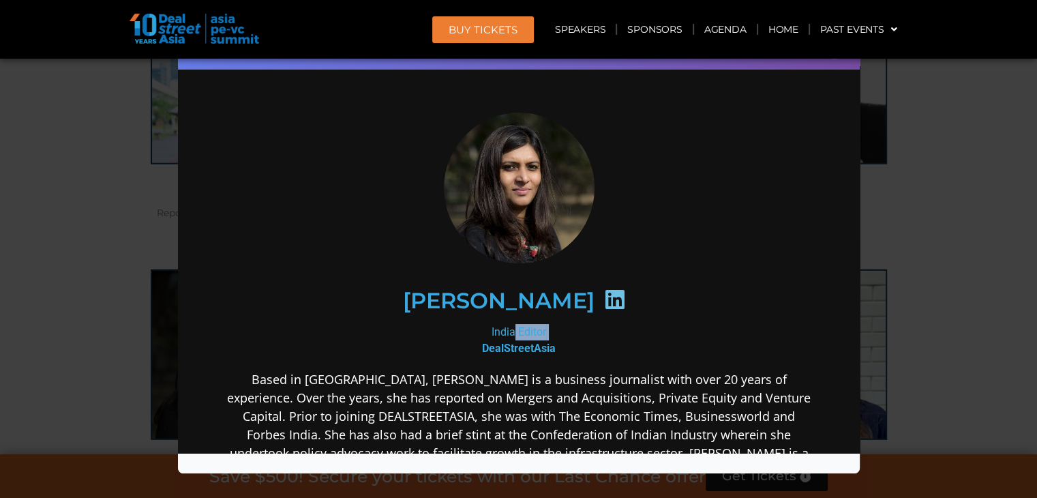
click at [525, 335] on div "India Editor DealStreetAsia" at bounding box center [518, 339] width 589 height 33
click at [537, 351] on b "DealStreetAsia" at bounding box center [518, 347] width 74 height 13
click at [528, 393] on p "Based in [GEOGRAPHIC_DATA], [PERSON_NAME] is a business journalist with over 20…" at bounding box center [518, 424] width 589 height 110
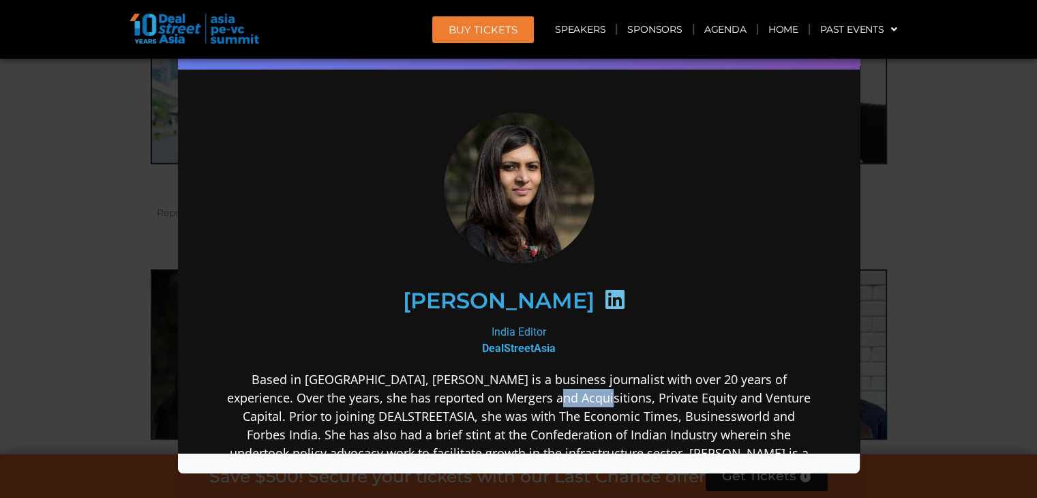
click at [528, 393] on p "Based in [GEOGRAPHIC_DATA], [PERSON_NAME] is a business journalist with over 20…" at bounding box center [518, 424] width 589 height 110
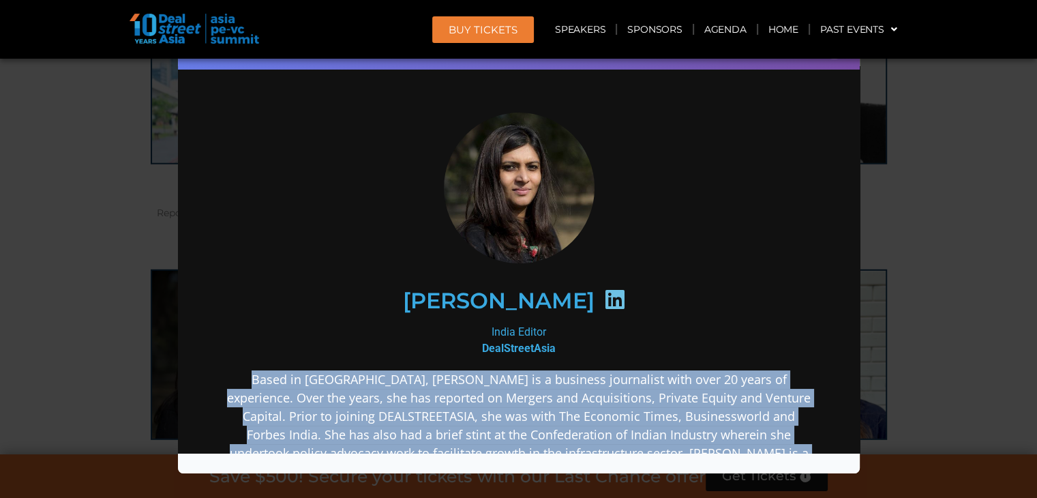
click at [528, 393] on p "Based in [GEOGRAPHIC_DATA], [PERSON_NAME] is a business journalist with over 20…" at bounding box center [518, 424] width 589 height 110
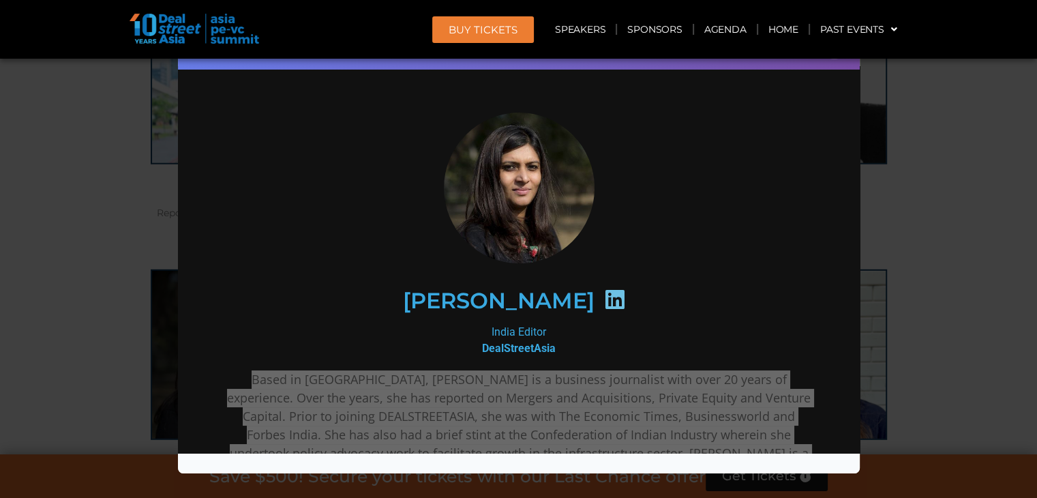
click at [902, 204] on div "Speaker Profile ×" at bounding box center [518, 249] width 1037 height 498
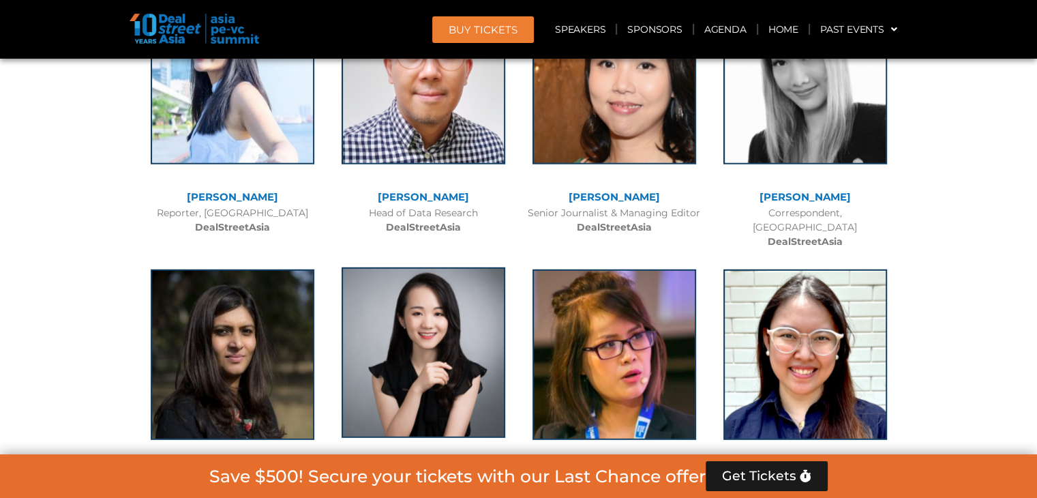
click at [474, 267] on img at bounding box center [423, 352] width 164 height 170
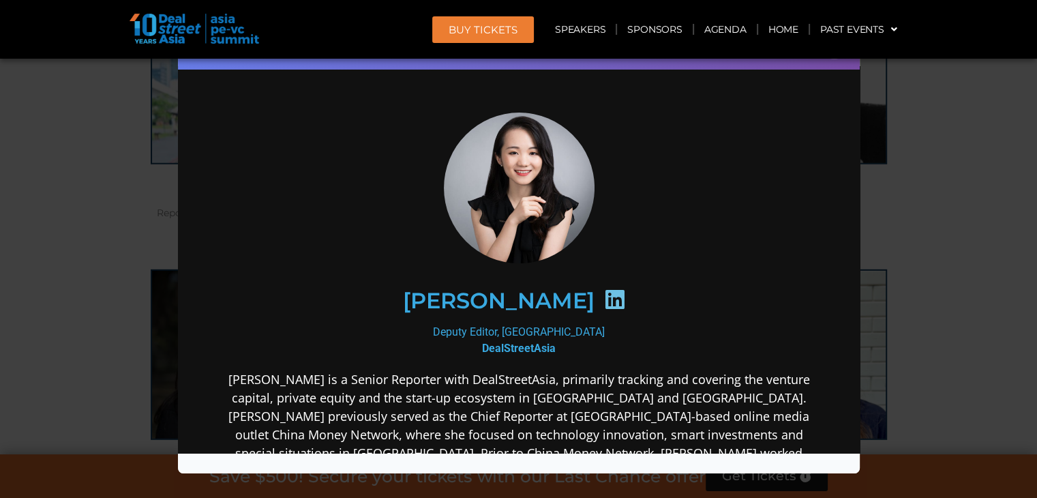
click at [502, 292] on h2 "[PERSON_NAME]" at bounding box center [498, 300] width 192 height 22
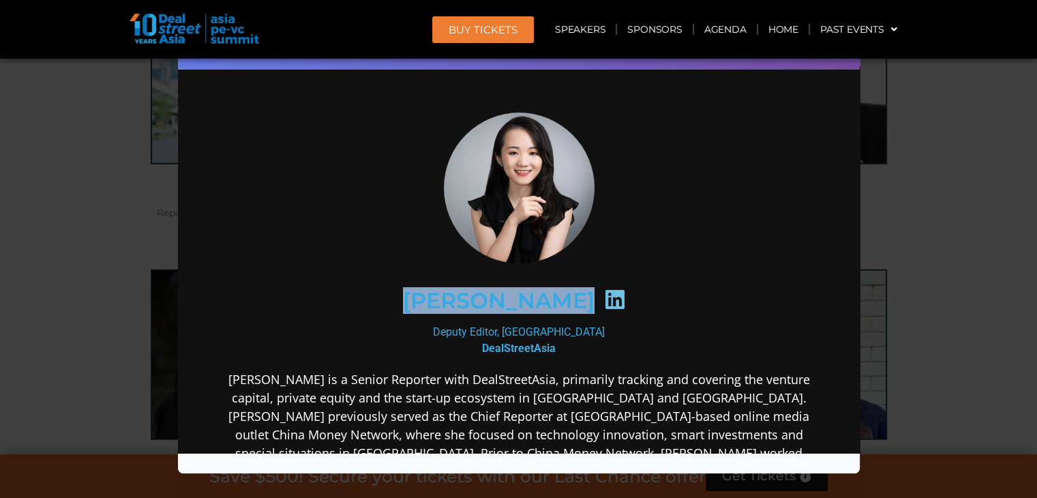
click at [502, 292] on h2 "[PERSON_NAME]" at bounding box center [498, 300] width 192 height 22
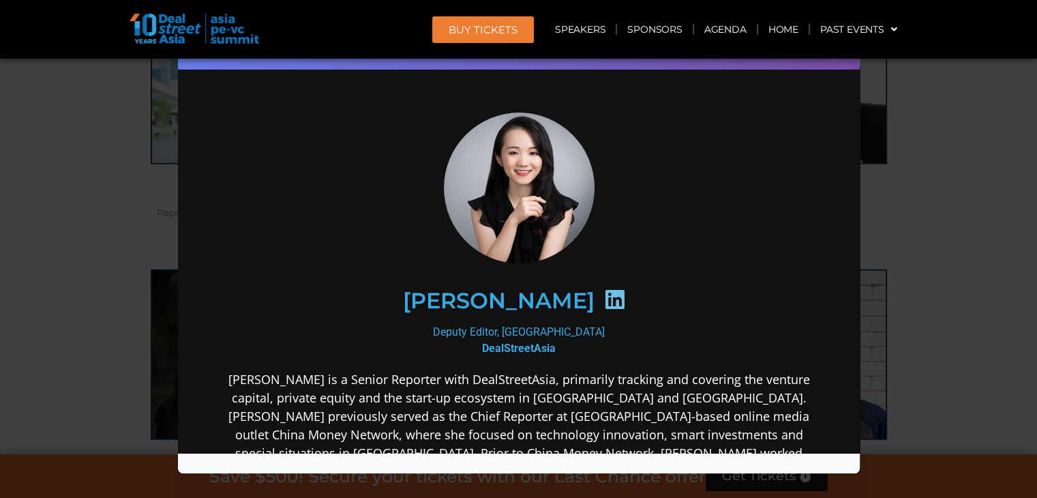
click at [555, 326] on div "Deputy Editor, Greater China DealStreetAsia" at bounding box center [518, 339] width 589 height 33
click at [522, 350] on b "DealStreetAsia" at bounding box center [518, 347] width 74 height 13
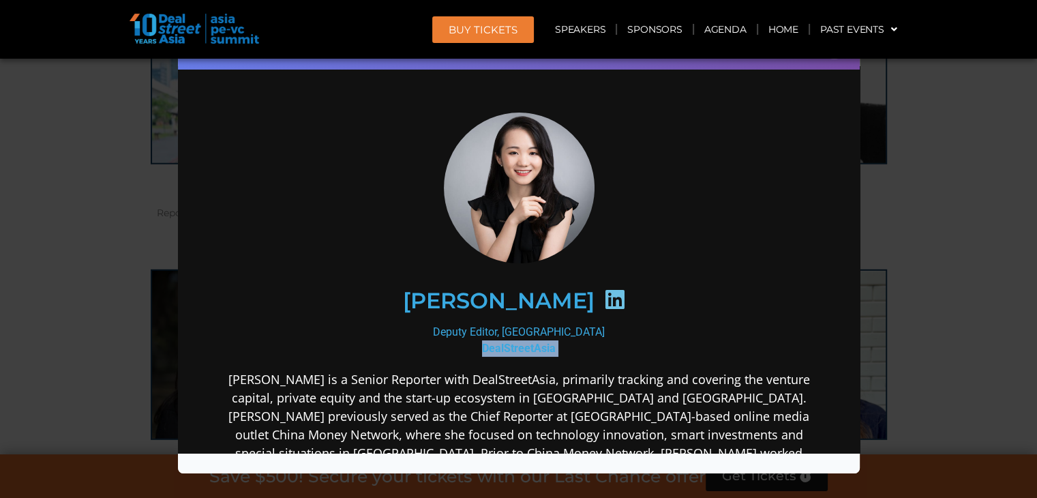
click at [522, 350] on b "DealStreetAsia" at bounding box center [518, 347] width 74 height 13
click at [484, 412] on p "[PERSON_NAME] is a Senior Reporter with DealStreetAsia, primarily tracking and …" at bounding box center [518, 442] width 589 height 147
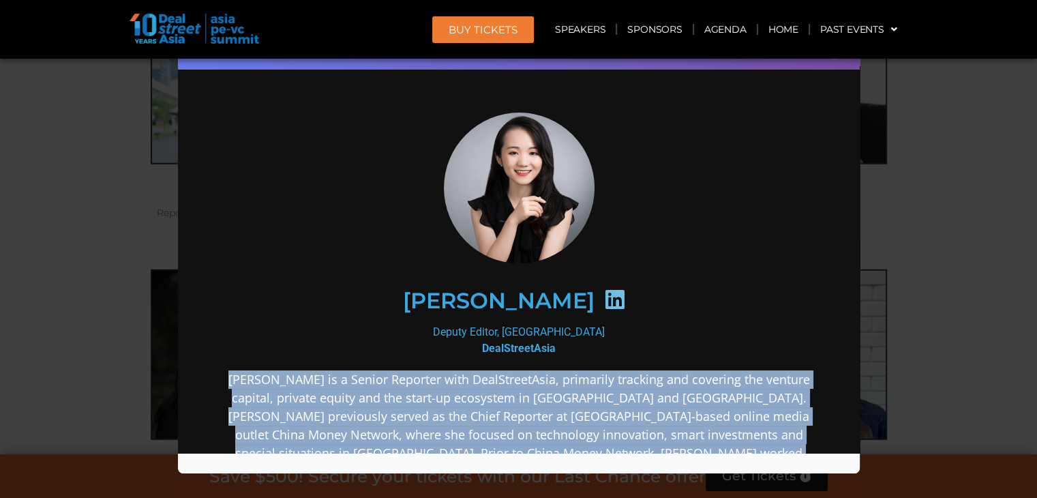
click at [484, 412] on p "[PERSON_NAME] is a Senior Reporter with DealStreetAsia, primarily tracking and …" at bounding box center [518, 442] width 589 height 147
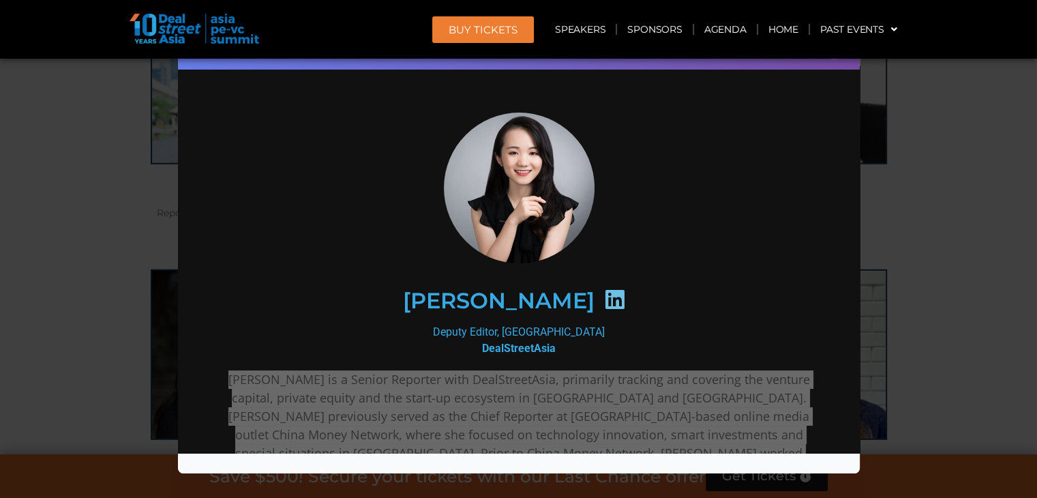
click at [1001, 174] on div "Speaker Profile ×" at bounding box center [518, 249] width 1037 height 498
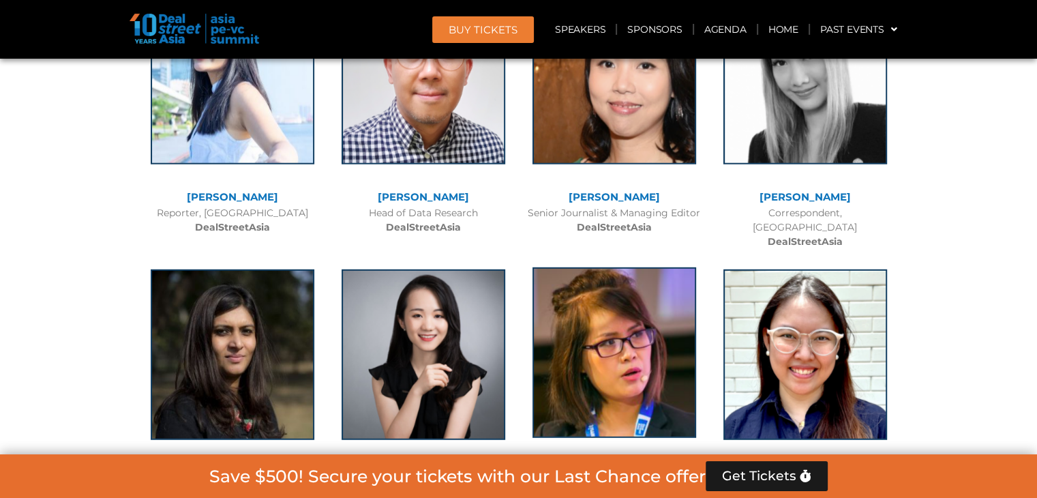
click at [595, 267] on img at bounding box center [614, 352] width 164 height 170
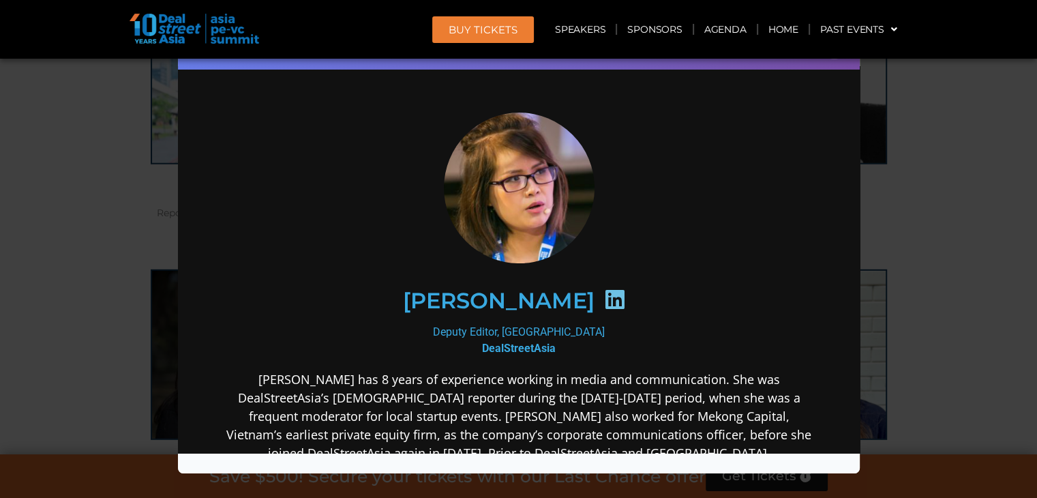
click at [481, 290] on h2 "[PERSON_NAME]" at bounding box center [498, 300] width 192 height 22
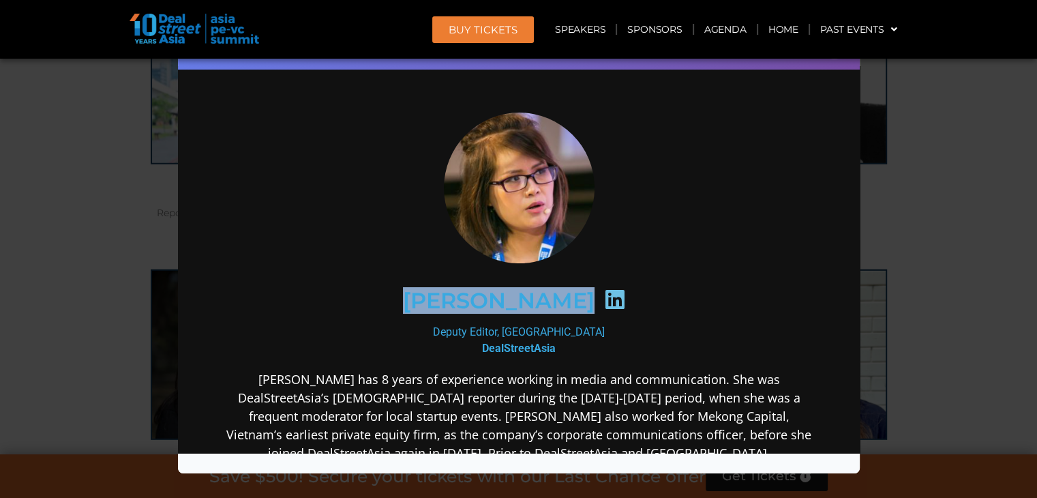
click at [481, 290] on h2 "[PERSON_NAME]" at bounding box center [498, 300] width 192 height 22
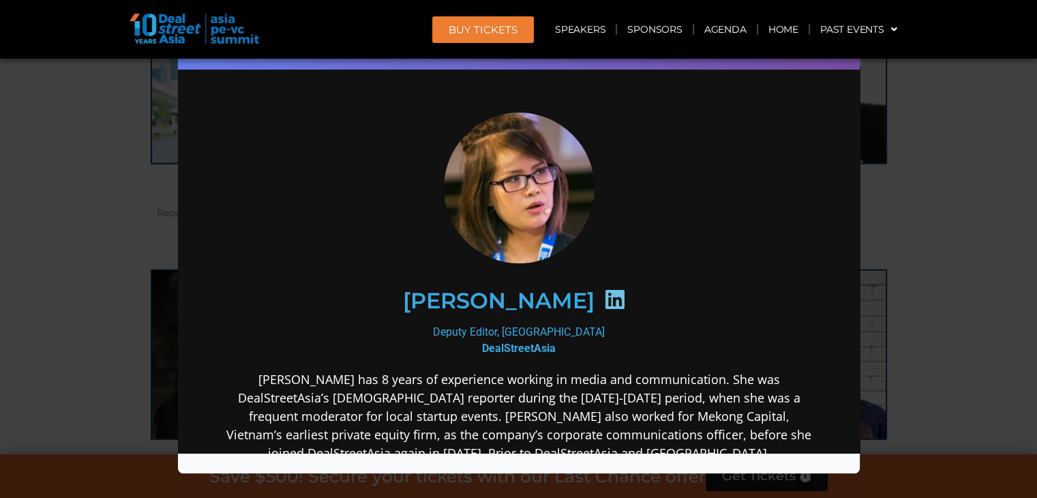
click at [515, 326] on div "Deputy Editor, Vietnam DealStreetAsia" at bounding box center [518, 339] width 589 height 33
click at [493, 345] on b "DealStreetAsia" at bounding box center [518, 347] width 74 height 13
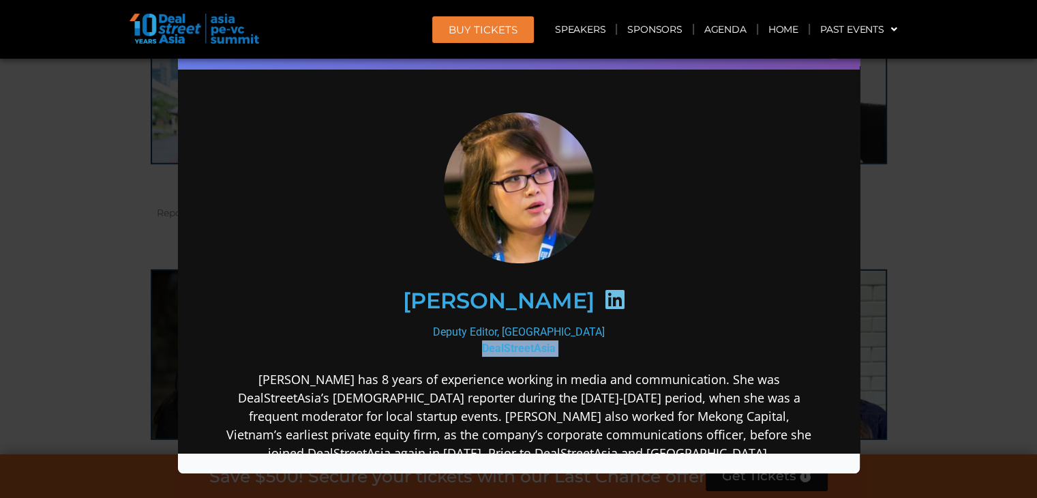
click at [493, 345] on b "DealStreetAsia" at bounding box center [518, 347] width 74 height 13
click at [528, 382] on p "[PERSON_NAME] has 8 years of experience working in media and communication. She…" at bounding box center [518, 442] width 589 height 147
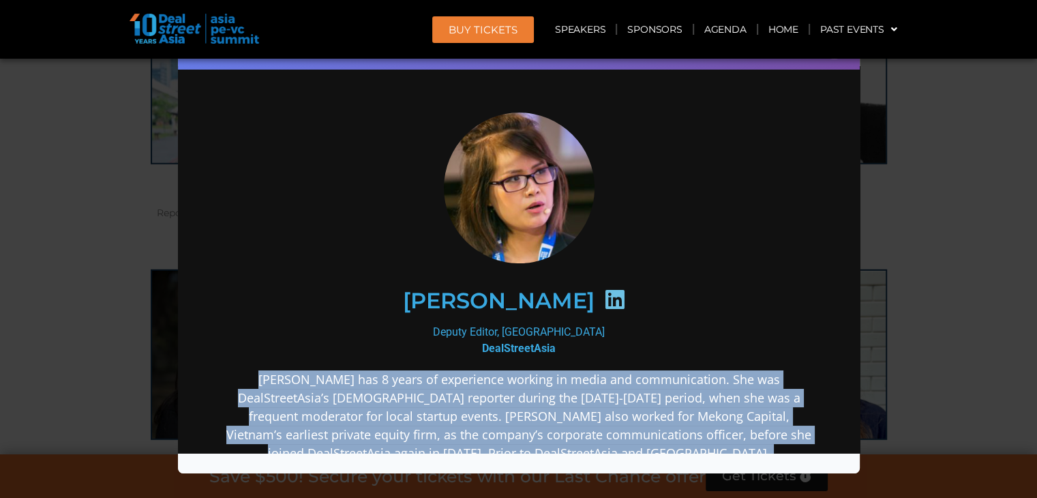
click at [528, 382] on p "[PERSON_NAME] has 8 years of experience working in media and communication. She…" at bounding box center [518, 442] width 589 height 147
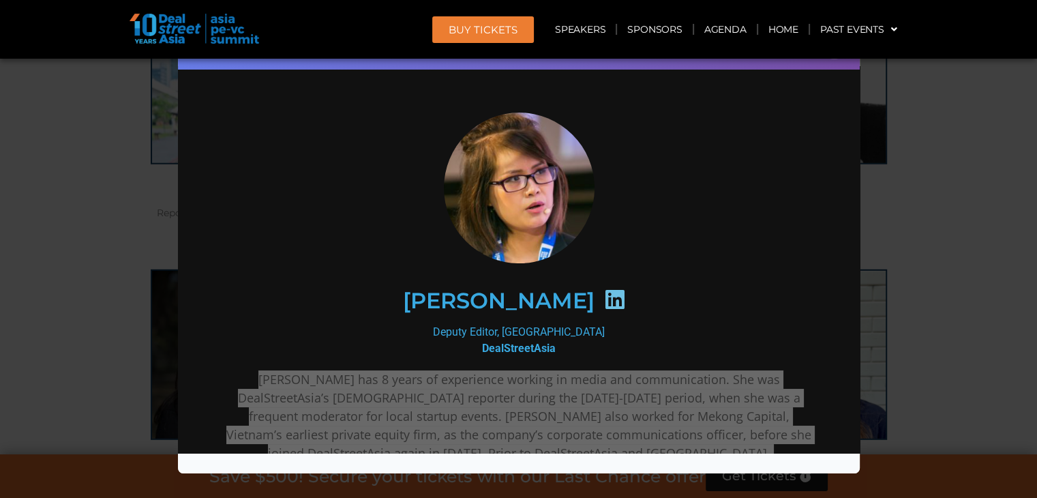
click at [918, 146] on div "Speaker Profile ×" at bounding box center [518, 249] width 1037 height 498
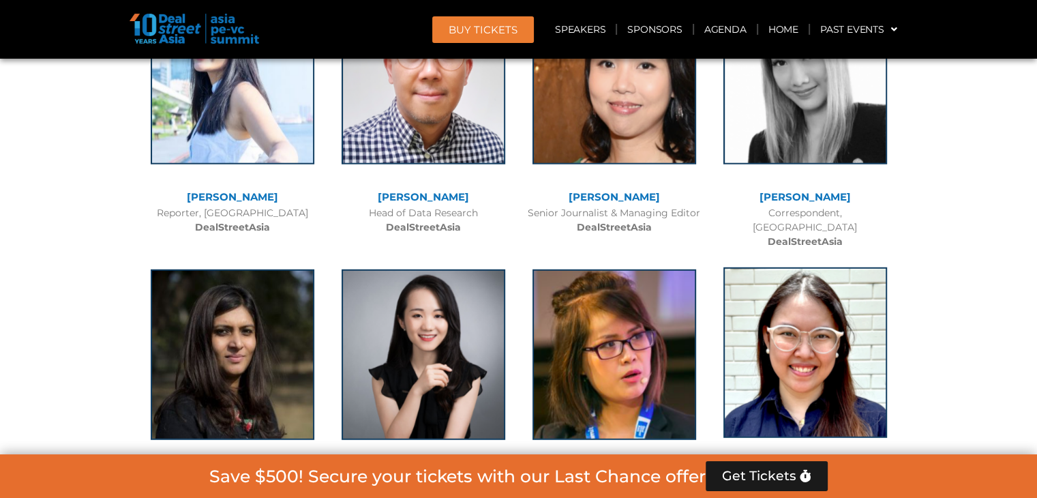
click at [835, 267] on img at bounding box center [805, 352] width 164 height 170
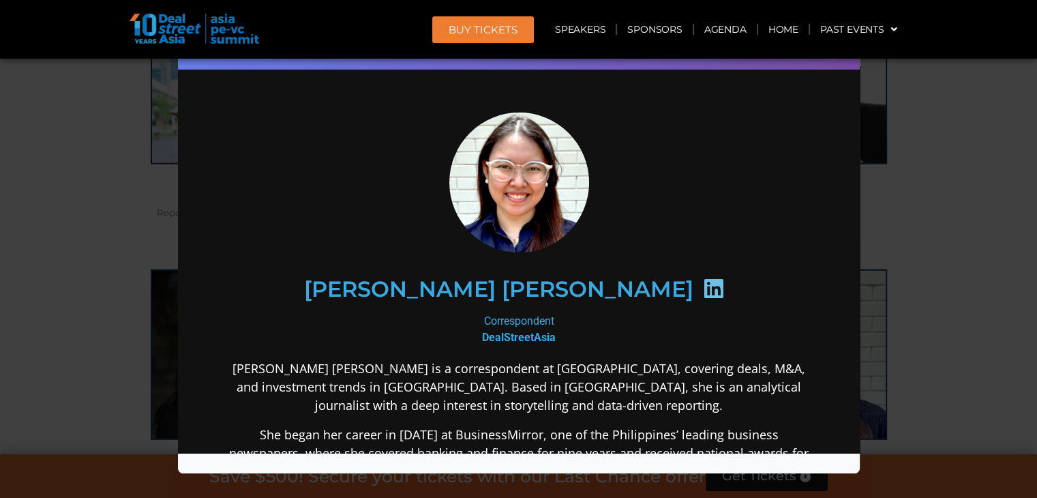
click at [524, 281] on h2 "[PERSON_NAME] [PERSON_NAME]" at bounding box center [497, 288] width 389 height 22
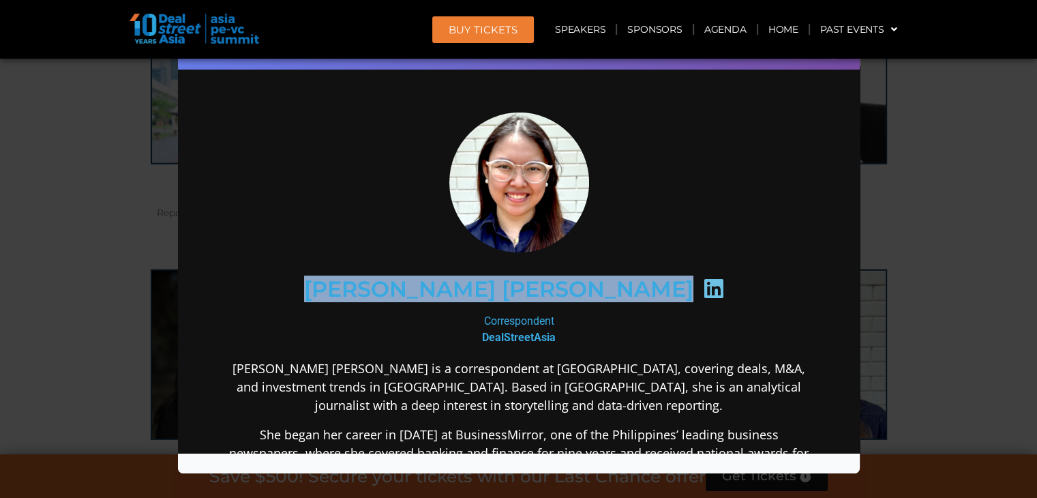
click at [524, 281] on h2 "[PERSON_NAME] [PERSON_NAME]" at bounding box center [497, 288] width 389 height 22
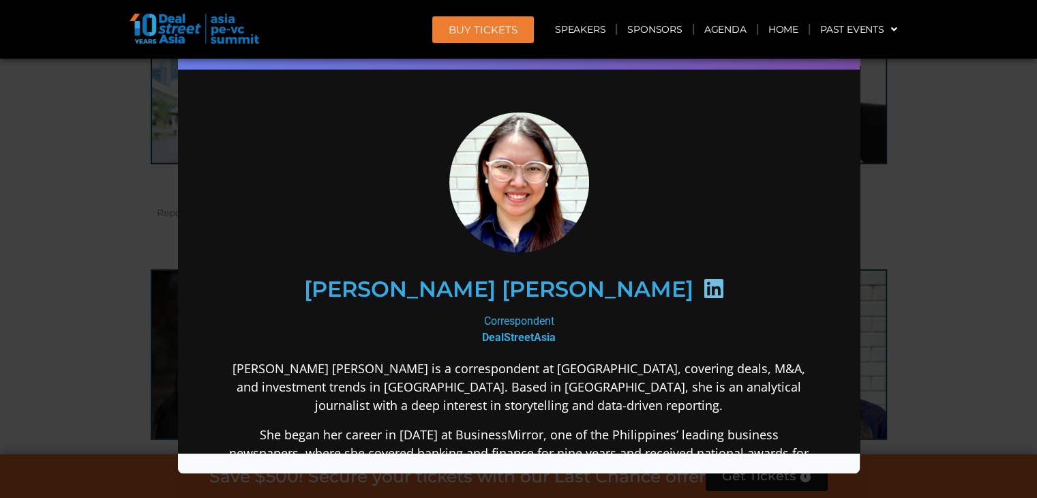
click at [528, 318] on div "Correspondent DealStreetAsia" at bounding box center [518, 328] width 589 height 33
click at [513, 335] on b "DealStreetAsia" at bounding box center [518, 336] width 74 height 13
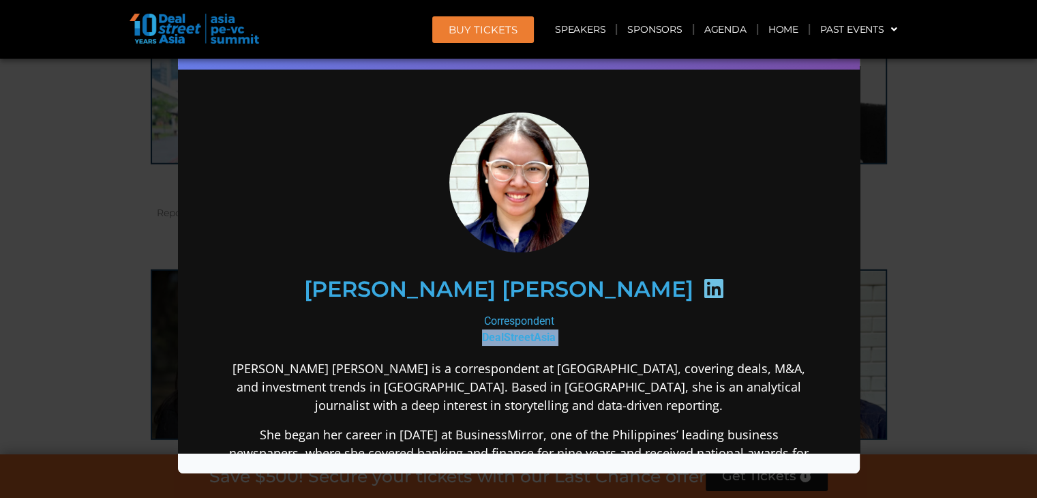
click at [513, 335] on b "DealStreetAsia" at bounding box center [518, 336] width 74 height 13
click at [636, 372] on p "[PERSON_NAME] [PERSON_NAME] is a correspondent at [GEOGRAPHIC_DATA], covering d…" at bounding box center [518, 386] width 589 height 55
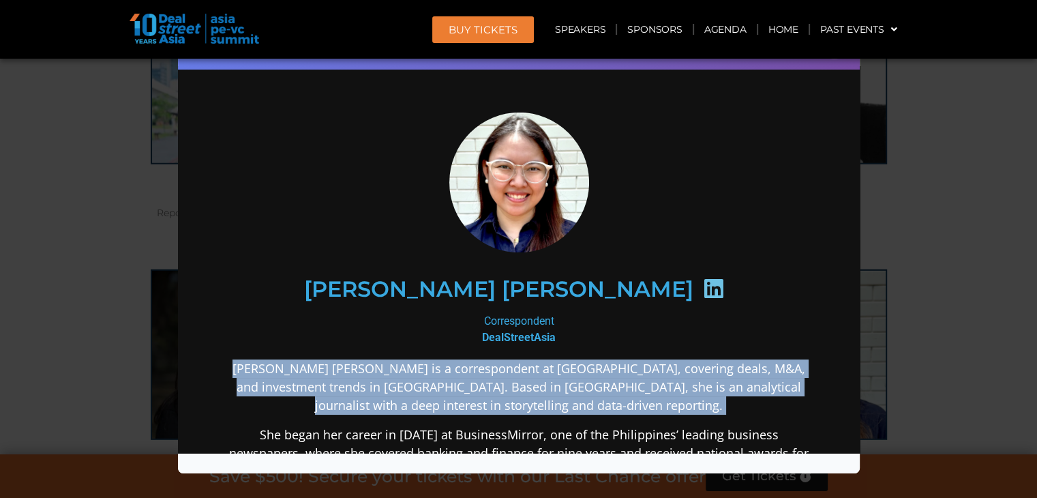
click at [636, 372] on p "[PERSON_NAME] [PERSON_NAME] is a correspondent at [GEOGRAPHIC_DATA], covering d…" at bounding box center [518, 386] width 589 height 55
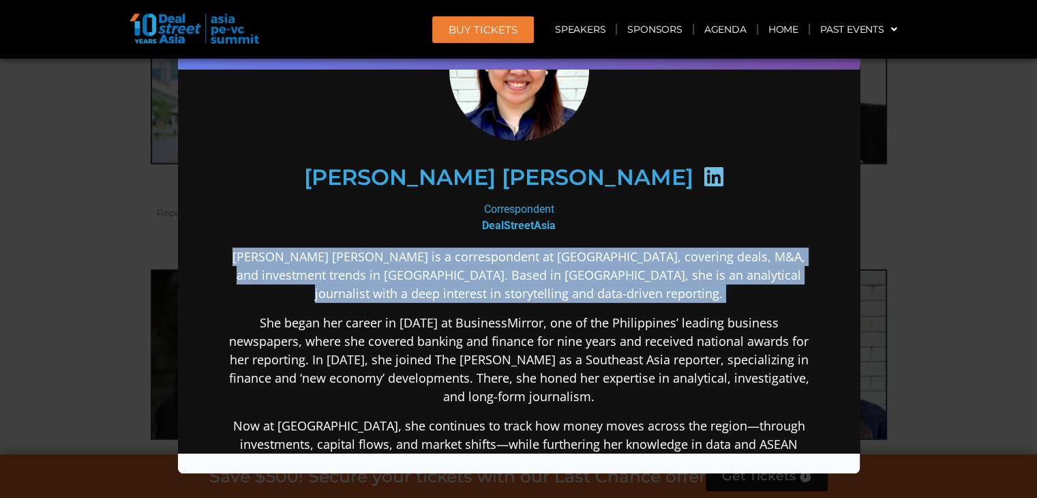
scroll to position [273, 0]
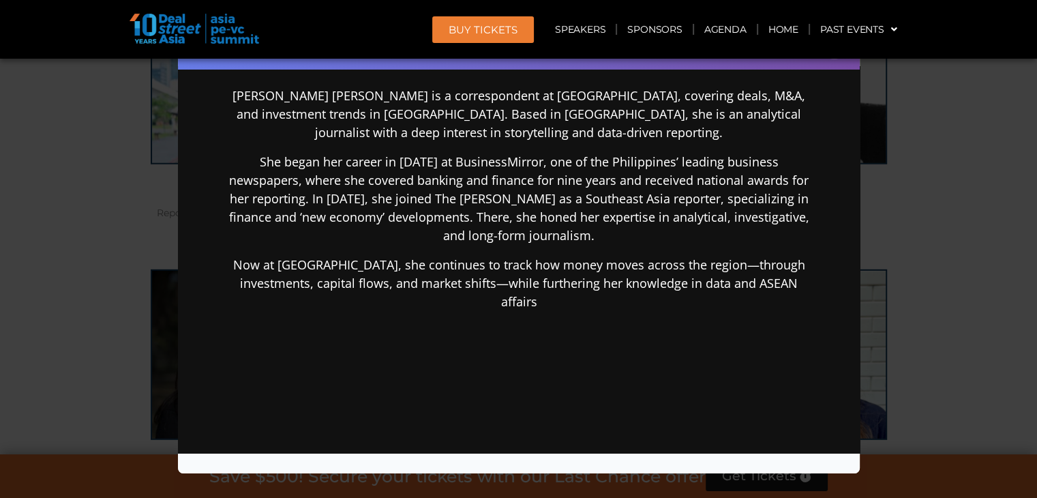
click at [614, 267] on p "Now at [GEOGRAPHIC_DATA], she continues to track how money moves across the reg…" at bounding box center [518, 282] width 589 height 55
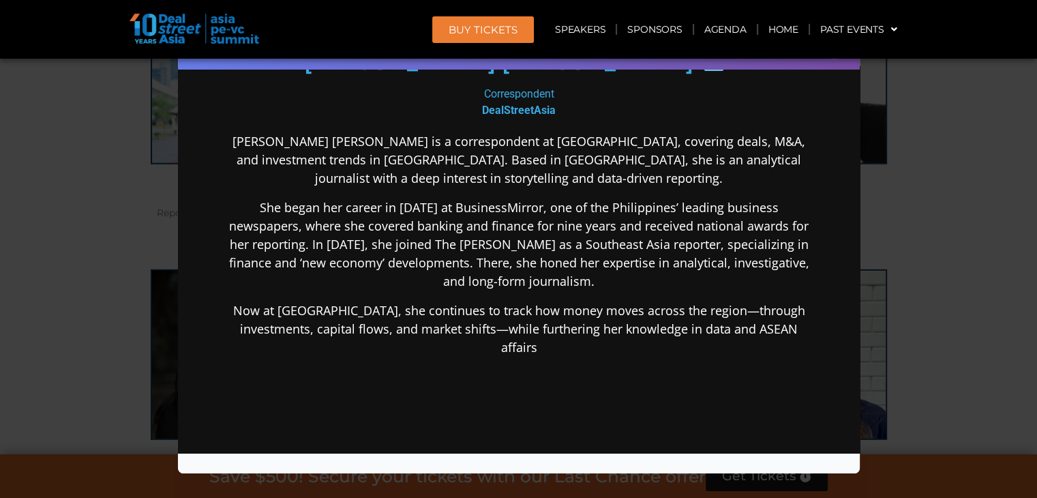
scroll to position [204, 0]
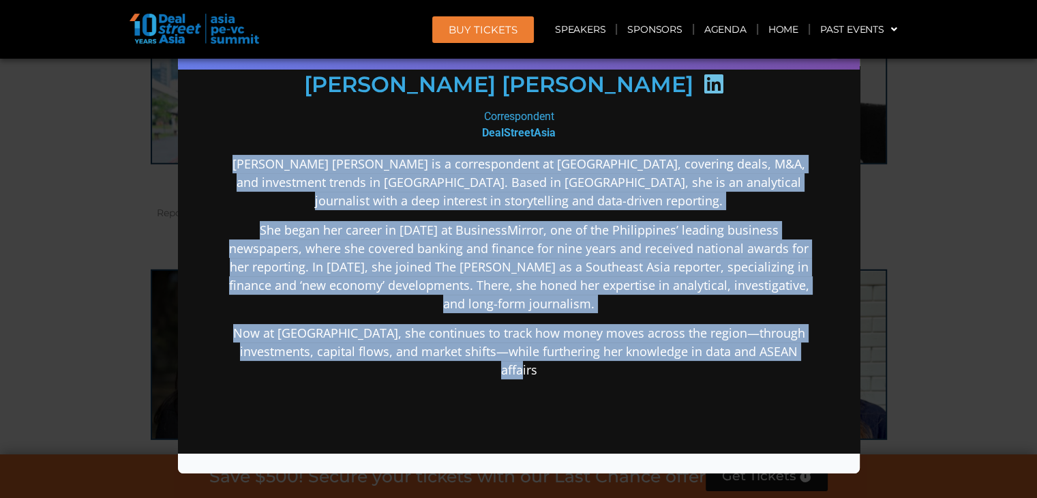
drag, startPoint x: 534, startPoint y: 370, endPoint x: 222, endPoint y: 155, distance: 378.9
click at [222, 155] on div "[PERSON_NAME] [PERSON_NAME] Correspondent DealStreetAsia [PERSON_NAME] [PERSON_…" at bounding box center [518, 251] width 654 height 752
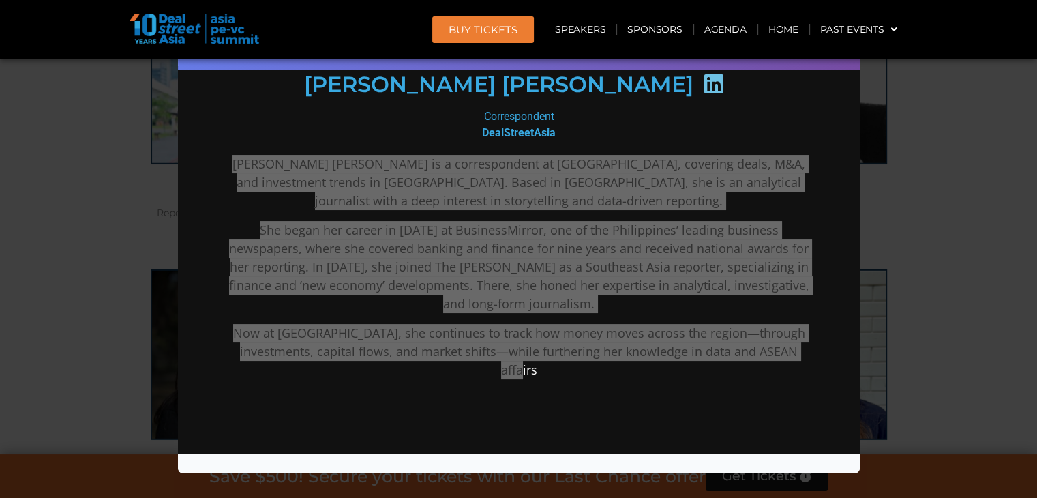
scroll to position [0, 0]
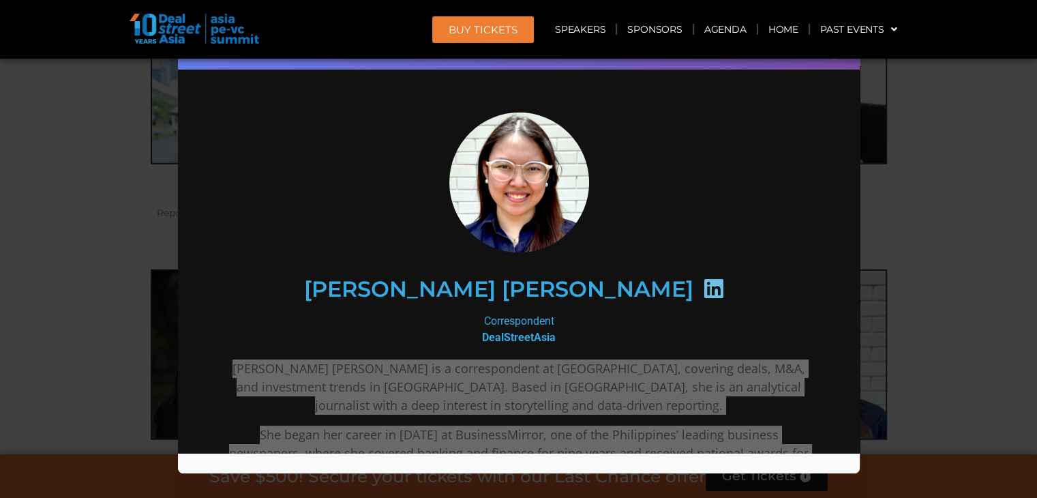
click at [990, 427] on div "Speaker Profile ×" at bounding box center [518, 249] width 1037 height 498
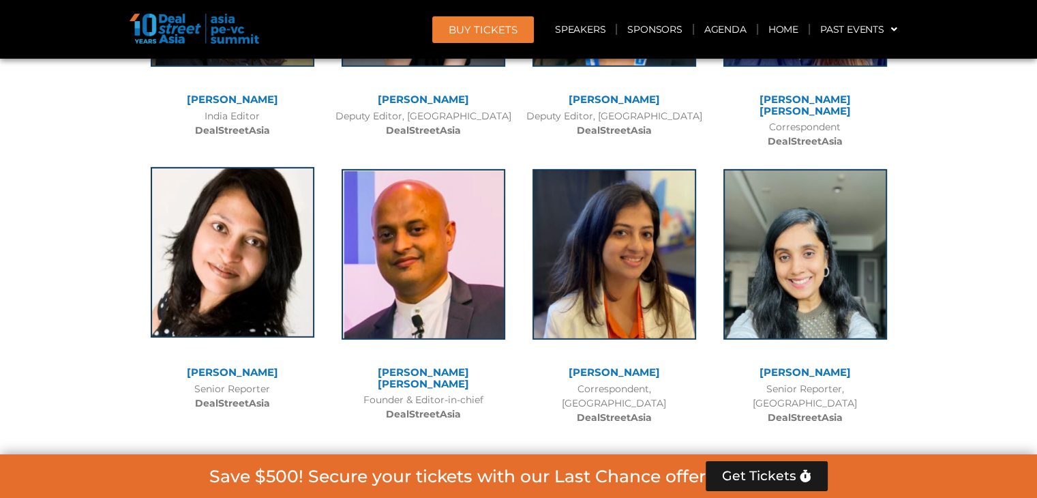
scroll to position [9325, 0]
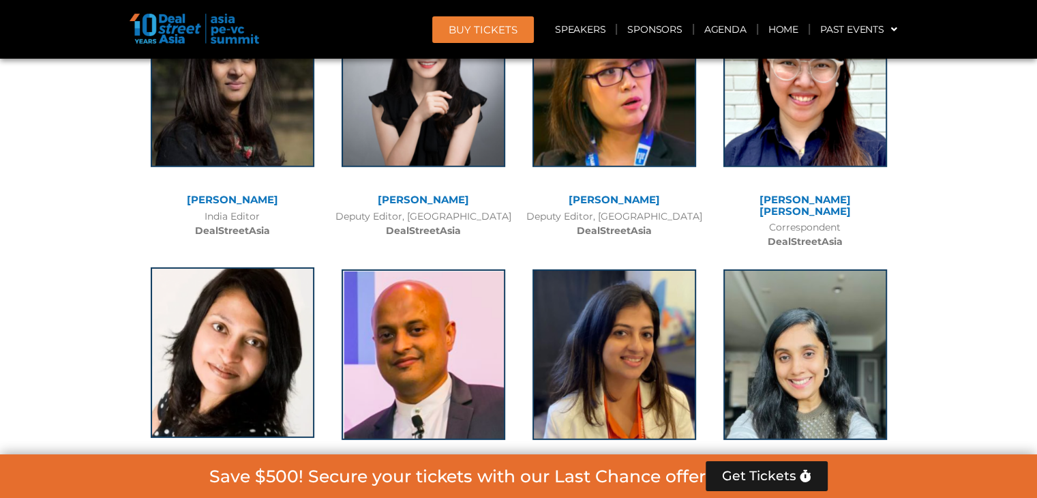
click at [239, 267] on img at bounding box center [233, 352] width 164 height 170
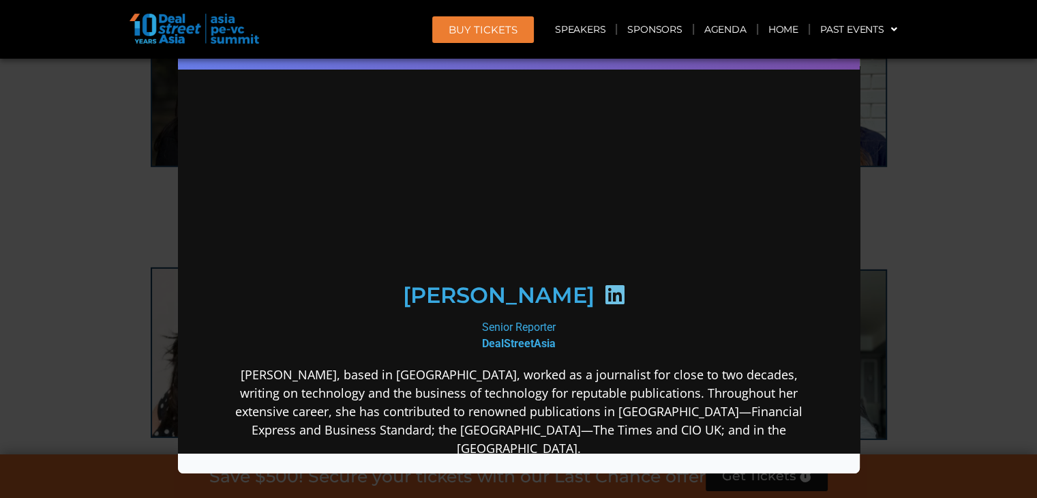
scroll to position [0, 0]
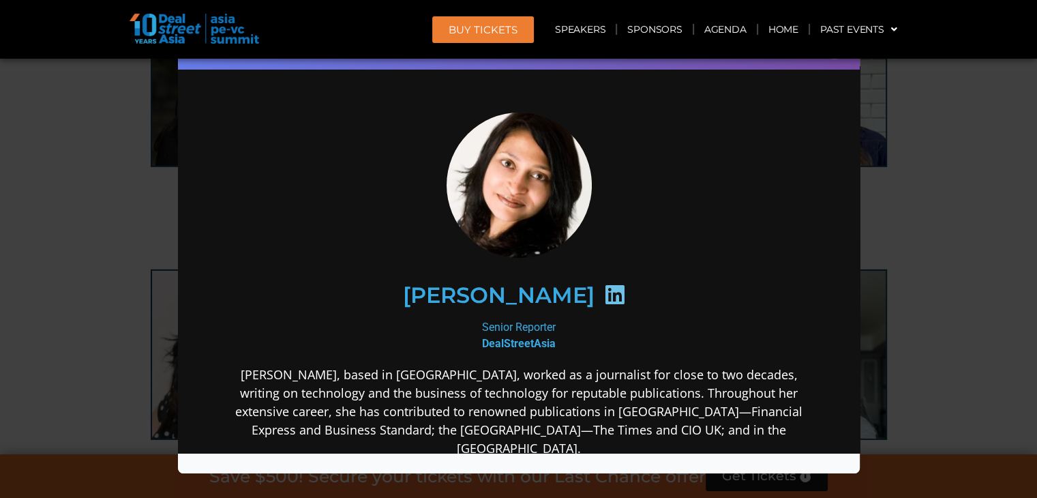
click at [526, 291] on h2 "[PERSON_NAME]​" at bounding box center [498, 295] width 192 height 22
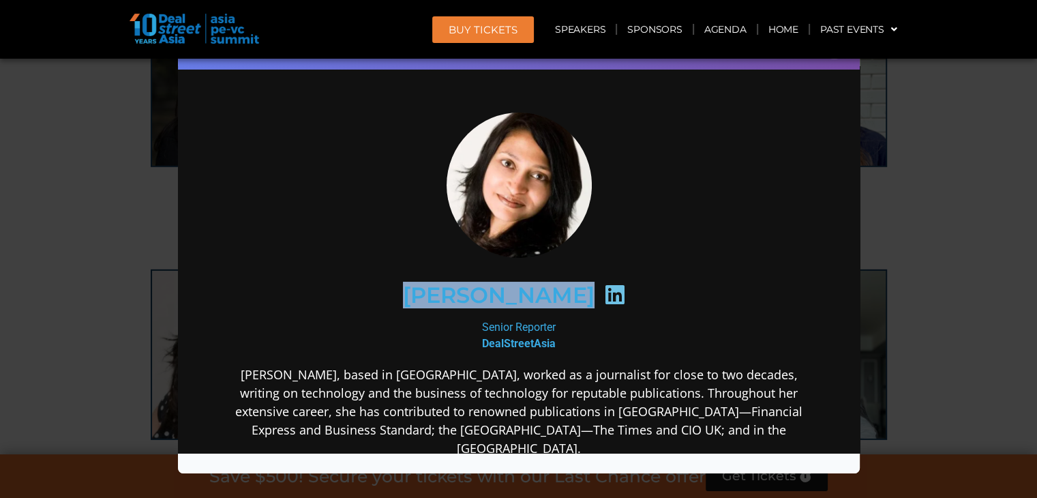
click at [526, 291] on h2 "[PERSON_NAME]​" at bounding box center [498, 295] width 192 height 22
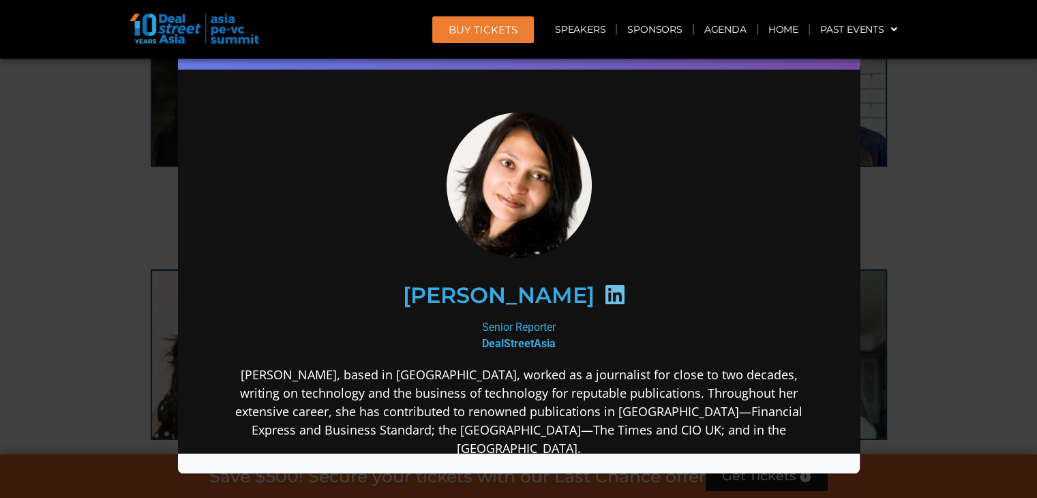
click at [489, 319] on div "Senior Reporter​ DealStreetAsia​" at bounding box center [518, 334] width 589 height 33
click at [547, 345] on b "DealStreetAsia​" at bounding box center [518, 342] width 74 height 13
click at [546, 345] on b "DealStreetAsia​" at bounding box center [518, 342] width 74 height 13
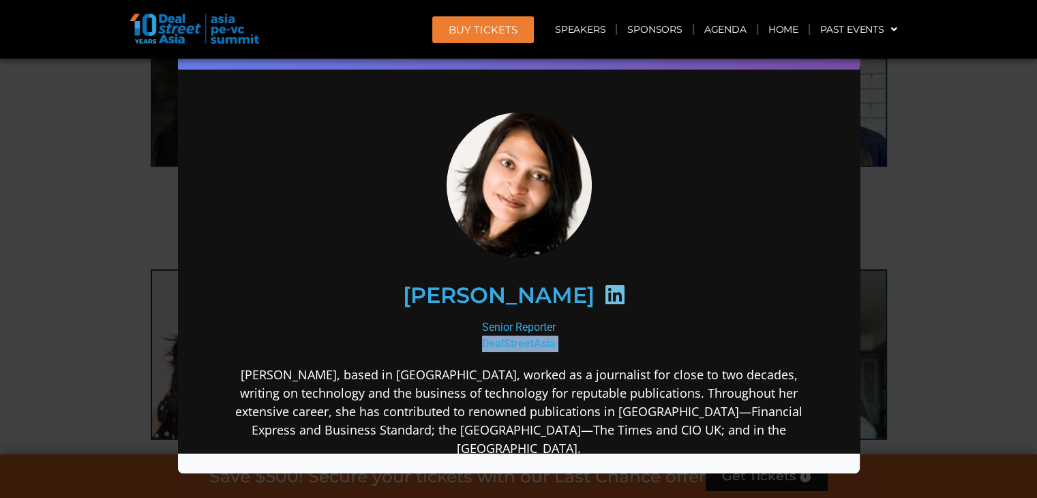
click at [546, 345] on b "DealStreetAsia​" at bounding box center [518, 342] width 74 height 13
click at [615, 375] on p "[PERSON_NAME], based in [GEOGRAPHIC_DATA], worked as a journalist for close to …" at bounding box center [518, 411] width 589 height 92
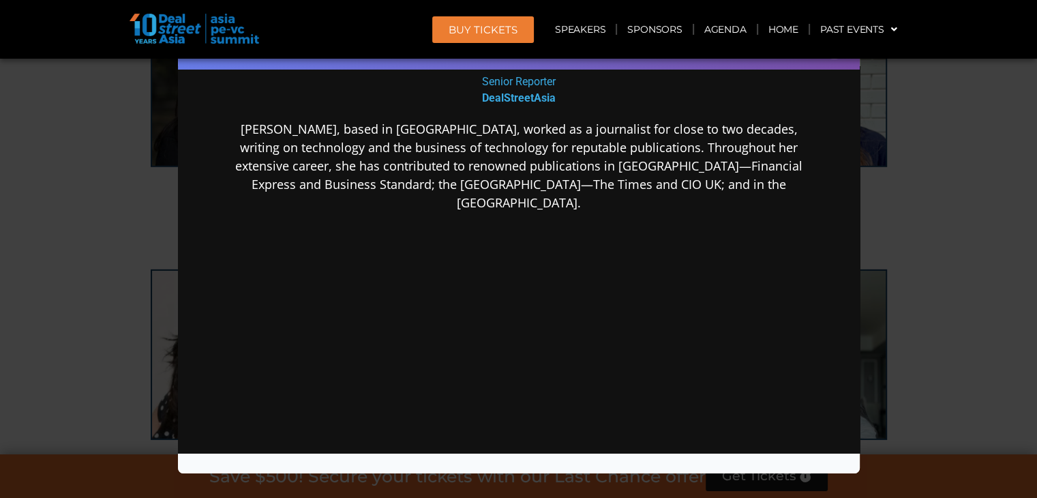
scroll to position [41, 0]
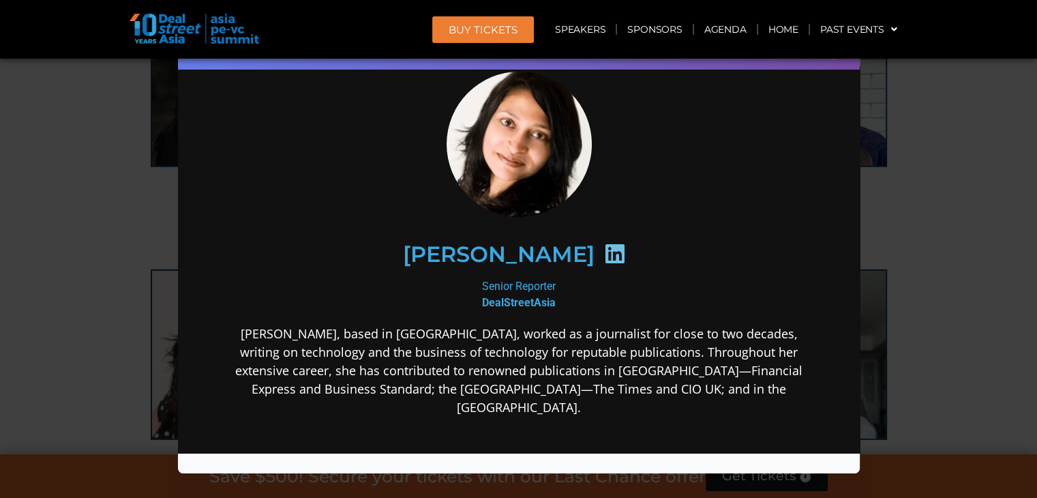
click at [562, 364] on p "[PERSON_NAME], based in [GEOGRAPHIC_DATA], worked as a journalist for close to …" at bounding box center [518, 370] width 589 height 92
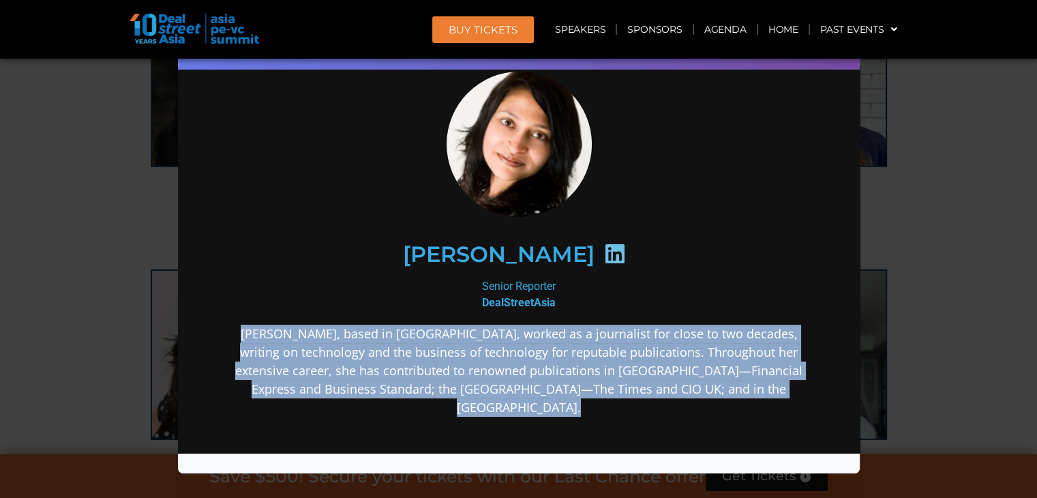
click at [562, 364] on p "[PERSON_NAME], based in [GEOGRAPHIC_DATA], worked as a journalist for close to …" at bounding box center [518, 370] width 589 height 92
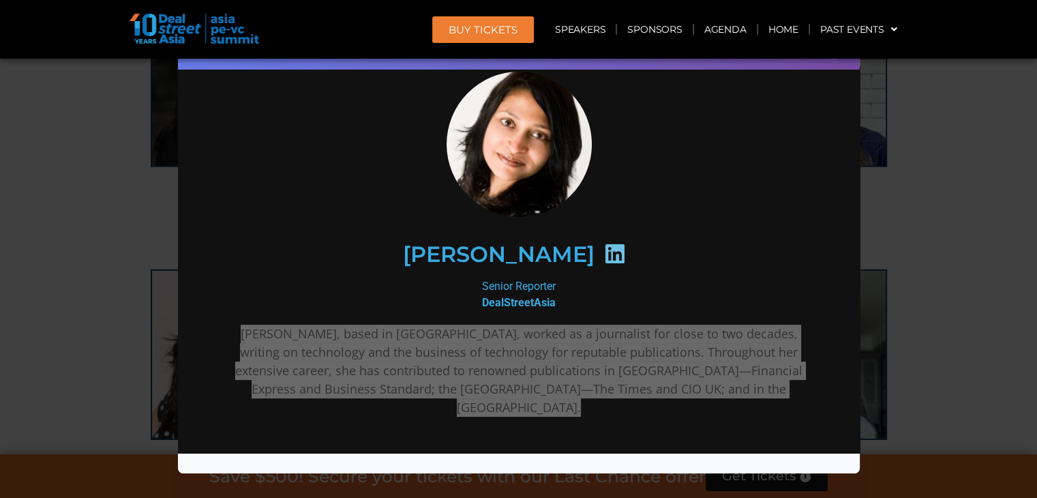
click at [954, 357] on div "Speaker Profile ×" at bounding box center [518, 249] width 1037 height 498
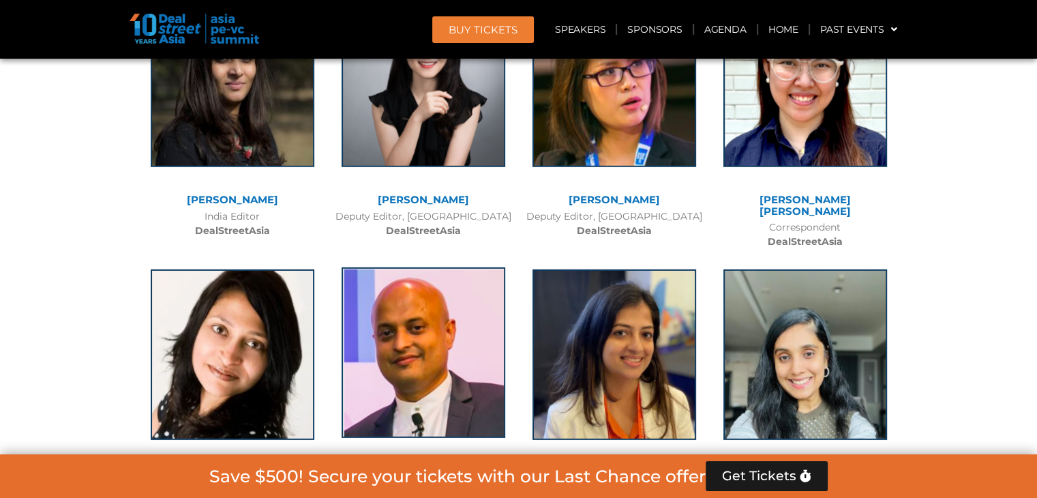
click at [427, 267] on img at bounding box center [423, 352] width 164 height 170
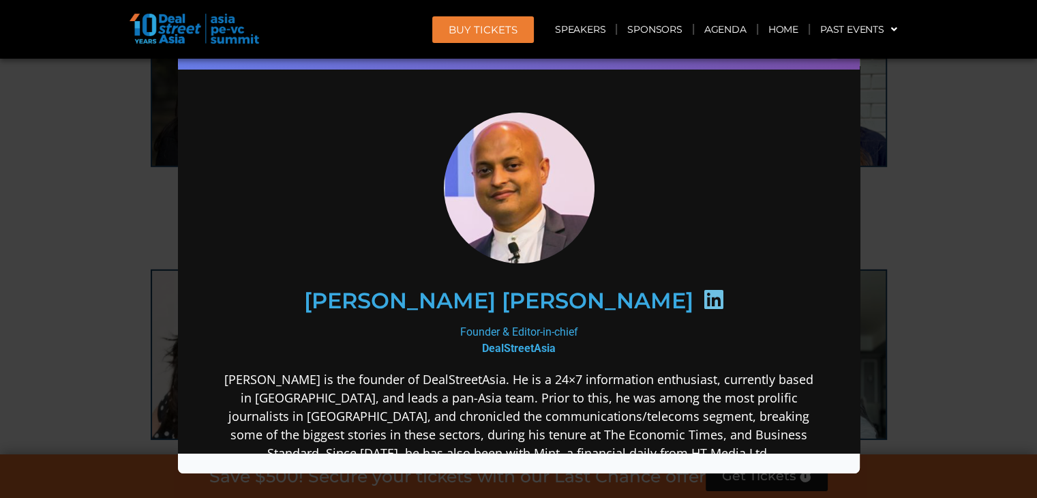
scroll to position [0, 0]
click at [504, 299] on h2 "[PERSON_NAME] [PERSON_NAME]" at bounding box center [497, 300] width 389 height 22
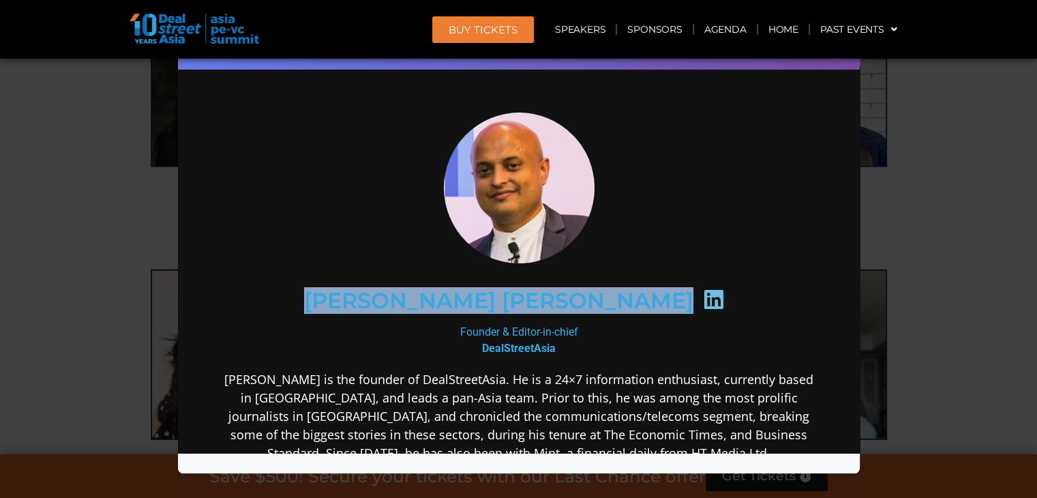
click at [504, 299] on h2 "[PERSON_NAME] [PERSON_NAME]" at bounding box center [497, 300] width 389 height 22
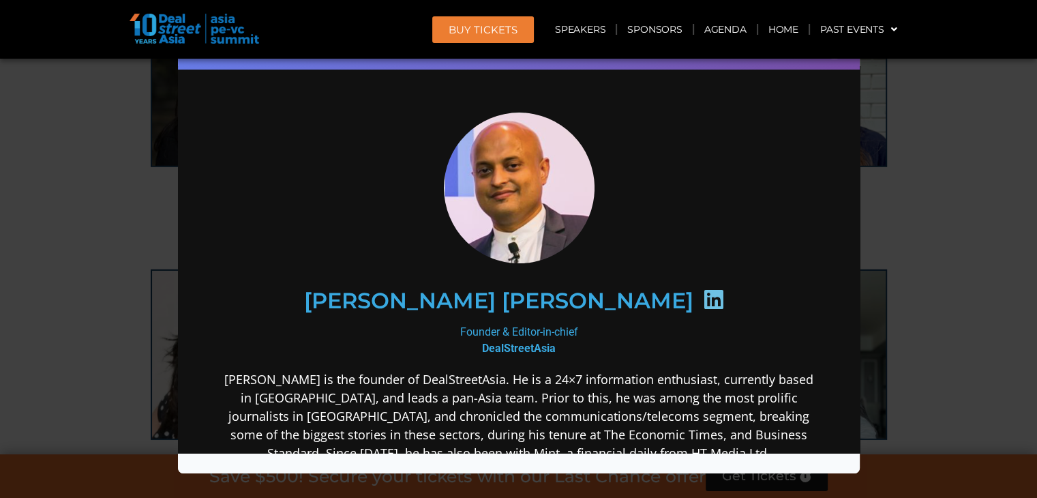
click at [541, 323] on div "Founder & Editor-in-chief DealStreetAsia" at bounding box center [518, 339] width 589 height 33
click at [544, 326] on div "Founder & Editor-in-chief DealStreetAsia" at bounding box center [518, 339] width 589 height 33
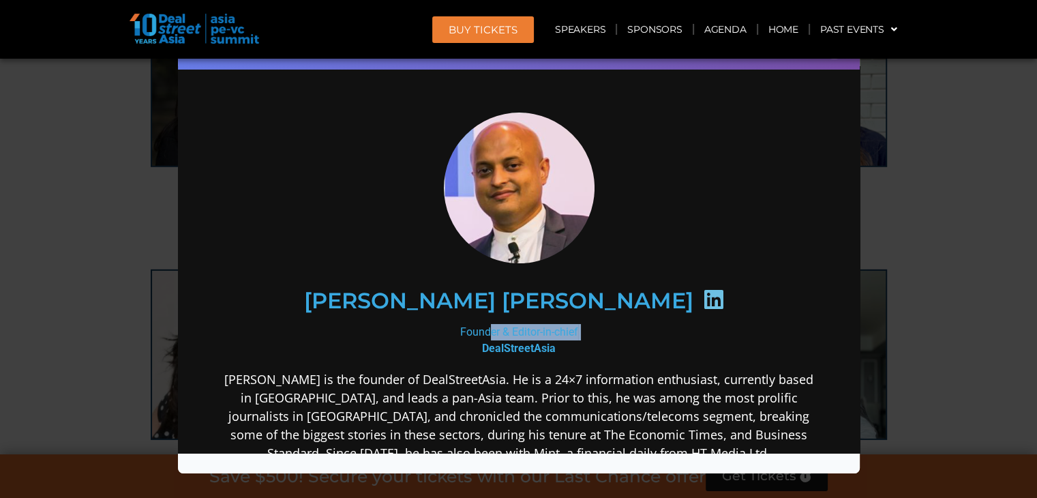
click at [533, 342] on b "DealStreetAsia" at bounding box center [518, 347] width 74 height 13
click at [658, 386] on p "[PERSON_NAME] is the founder of DealStreetAsia. He is a 24×7 information enthus…" at bounding box center [518, 442] width 589 height 147
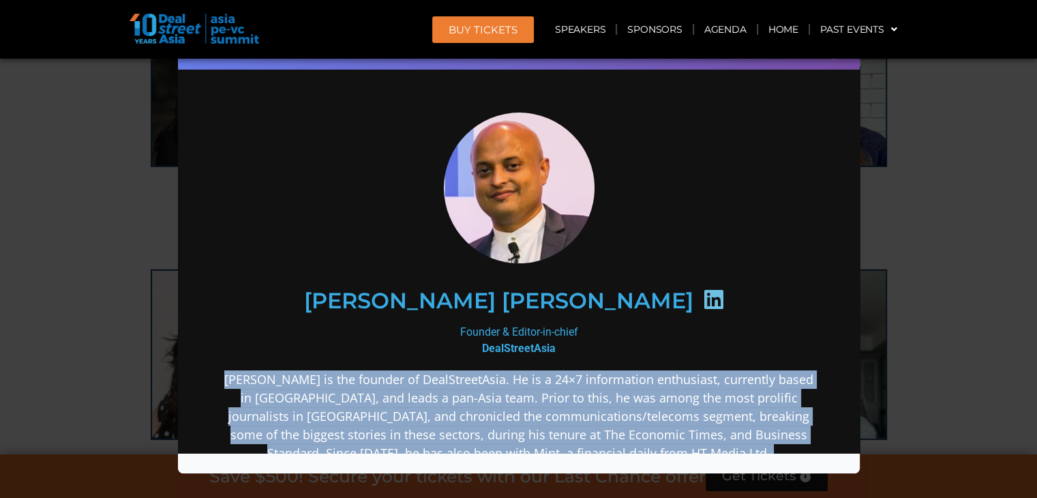
click at [658, 386] on p "[PERSON_NAME] is the founder of DealStreetAsia. He is a 24×7 information enthus…" at bounding box center [518, 442] width 589 height 147
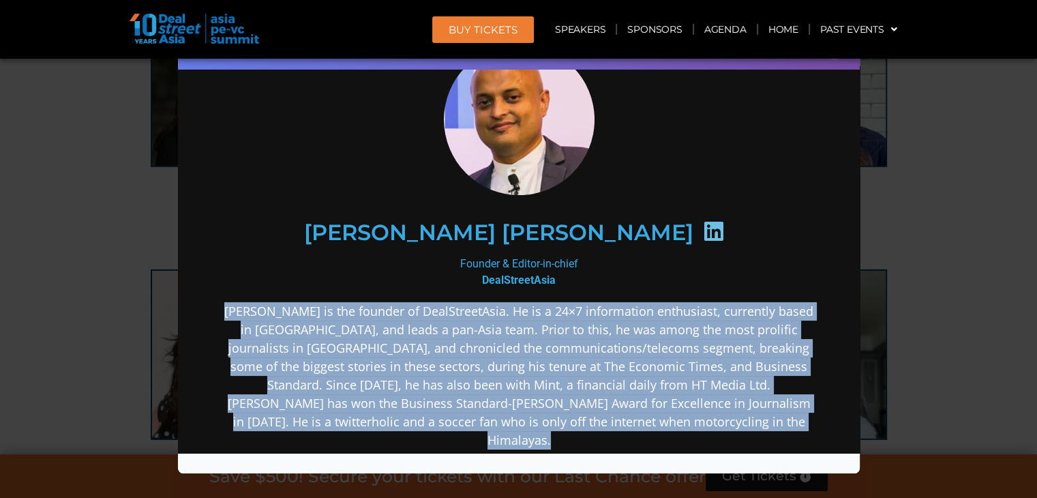
scroll to position [136, 0]
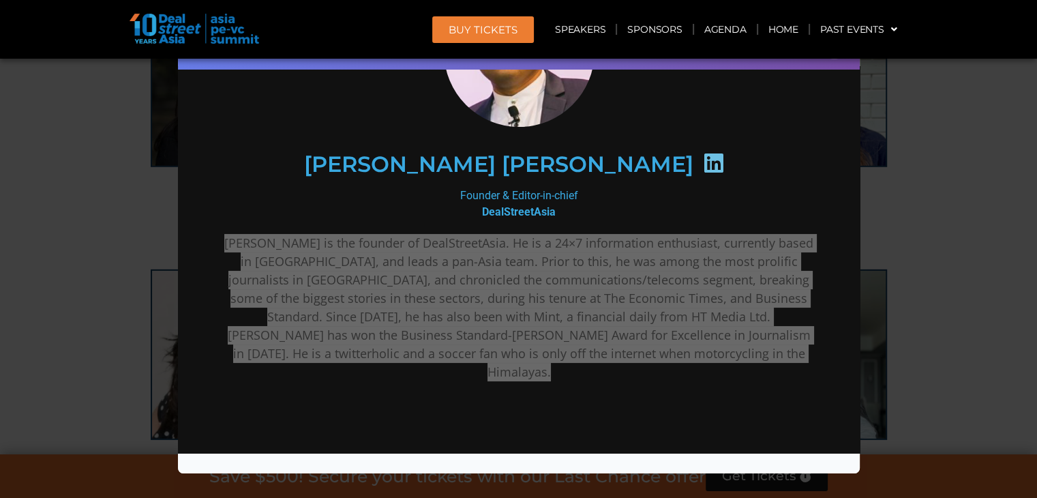
click at [900, 149] on div "Speaker Profile ×" at bounding box center [518, 249] width 1037 height 498
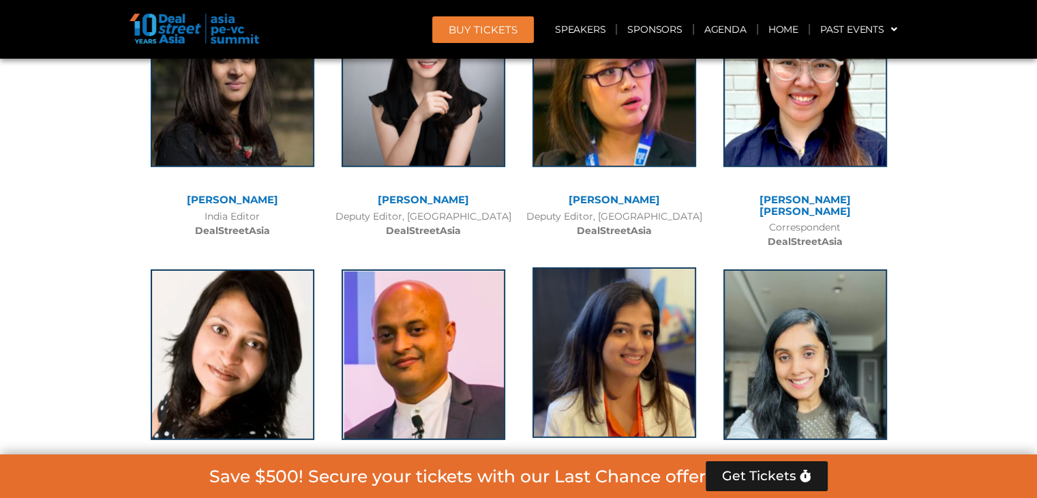
click at [663, 267] on img at bounding box center [614, 352] width 164 height 170
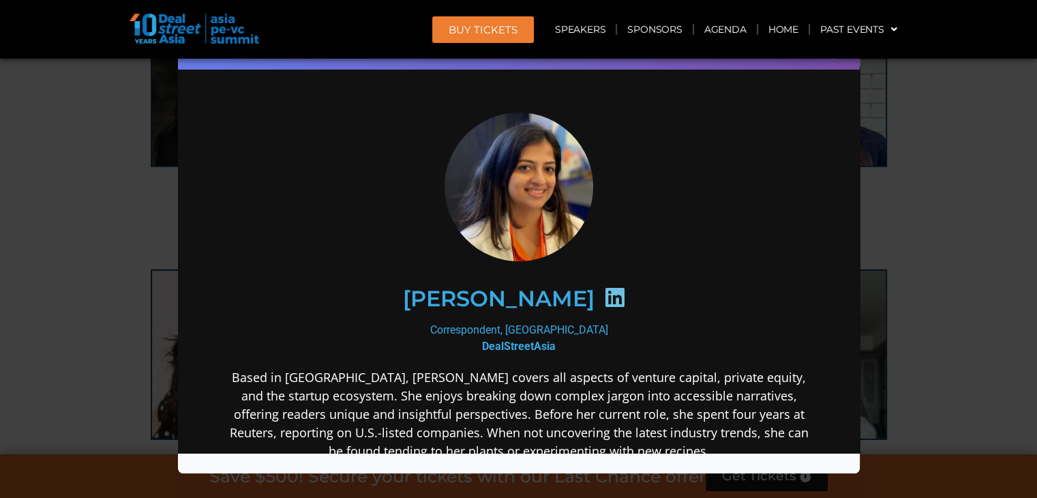
scroll to position [0, 0]
click at [492, 299] on h2 "[PERSON_NAME]" at bounding box center [498, 298] width 192 height 22
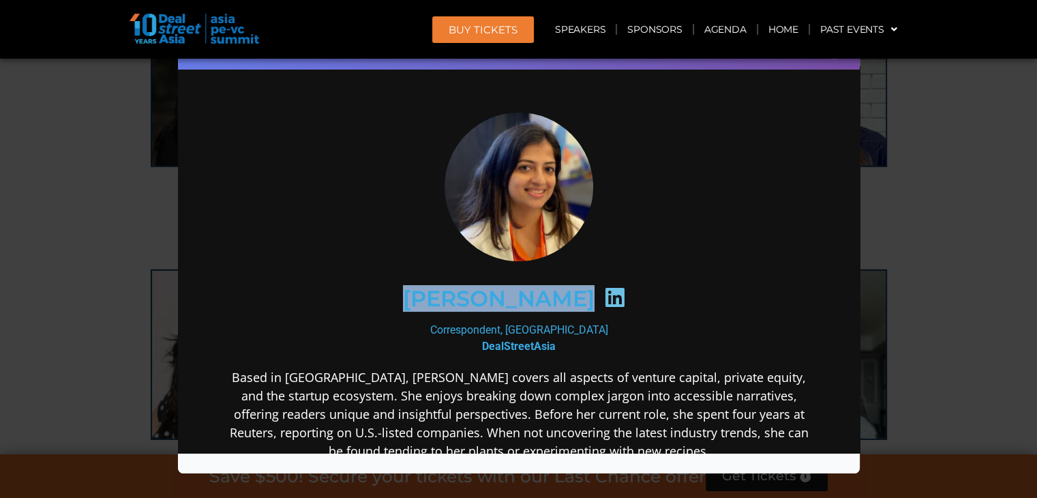
click at [492, 299] on h2 "[PERSON_NAME]" at bounding box center [498, 298] width 192 height 22
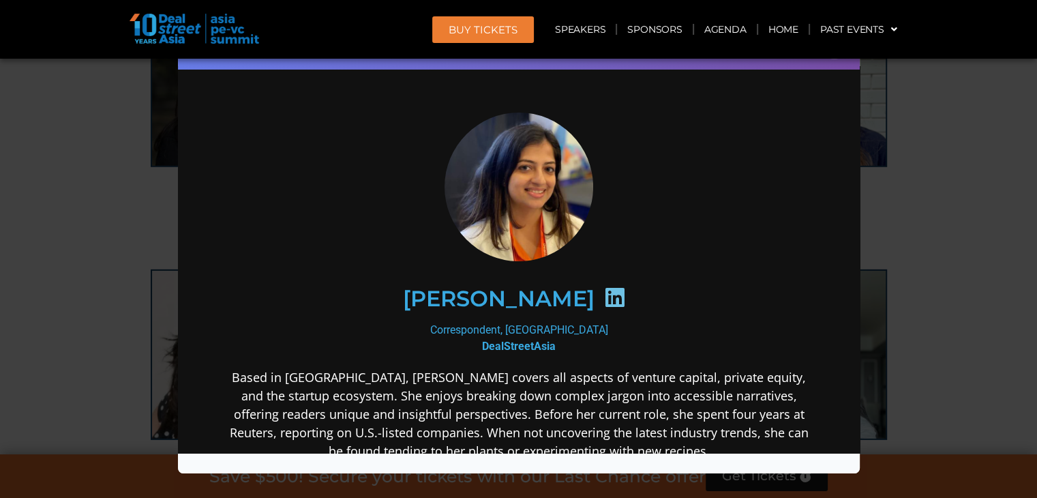
click at [532, 331] on div "Correspondent, [GEOGRAPHIC_DATA] DealStreetAsia" at bounding box center [518, 337] width 589 height 33
click at [523, 339] on b "DealStreetAsia" at bounding box center [518, 345] width 74 height 13
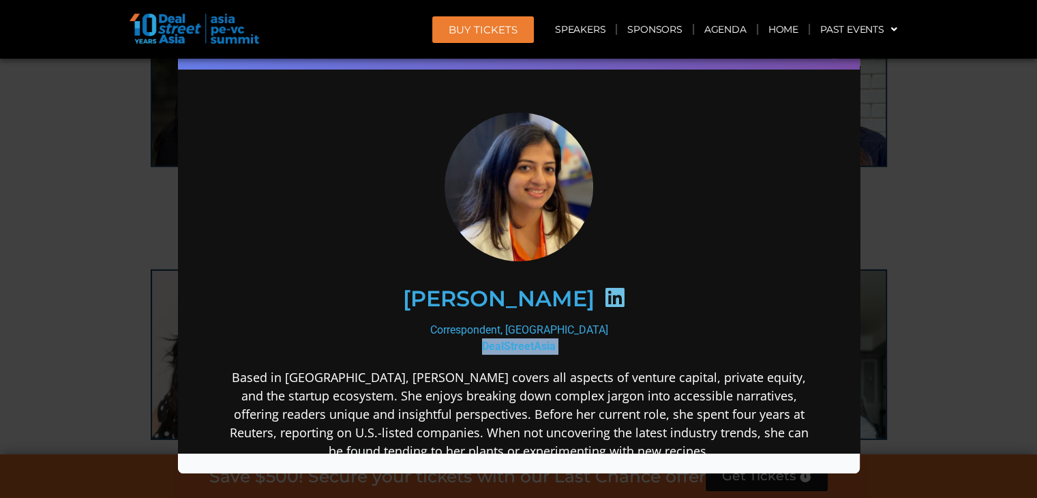
click at [523, 339] on b "DealStreetAsia" at bounding box center [518, 345] width 74 height 13
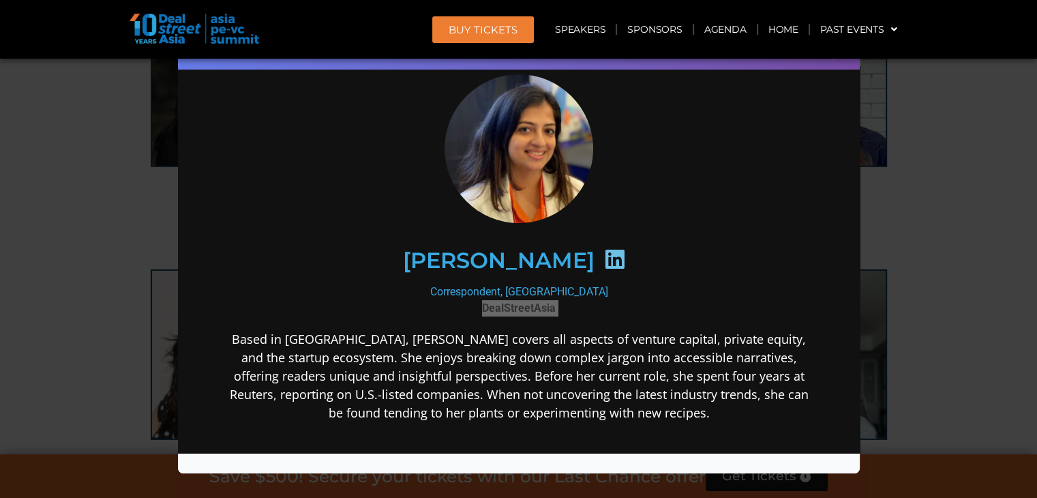
scroll to position [68, 0]
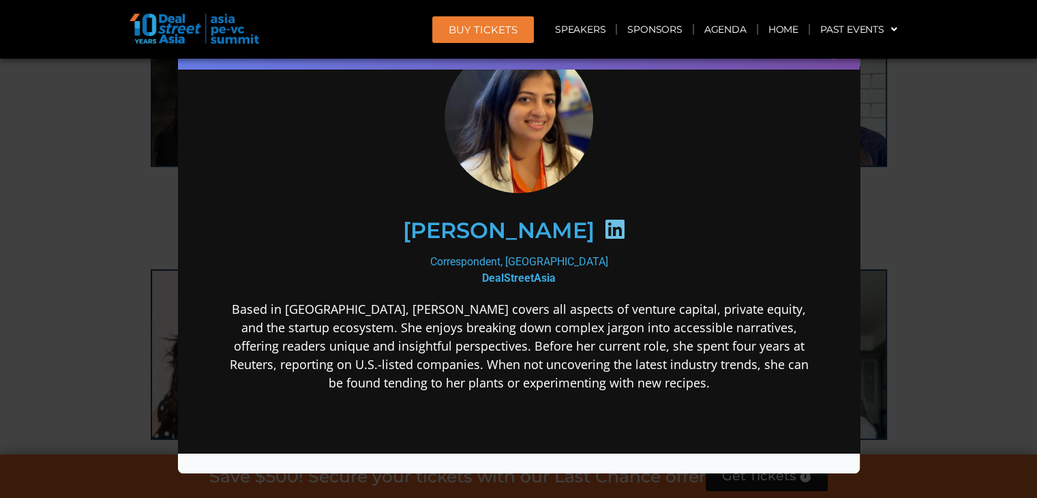
click at [691, 346] on p "Based in [GEOGRAPHIC_DATA], [PERSON_NAME] covers all aspects of venture capital…" at bounding box center [518, 345] width 589 height 92
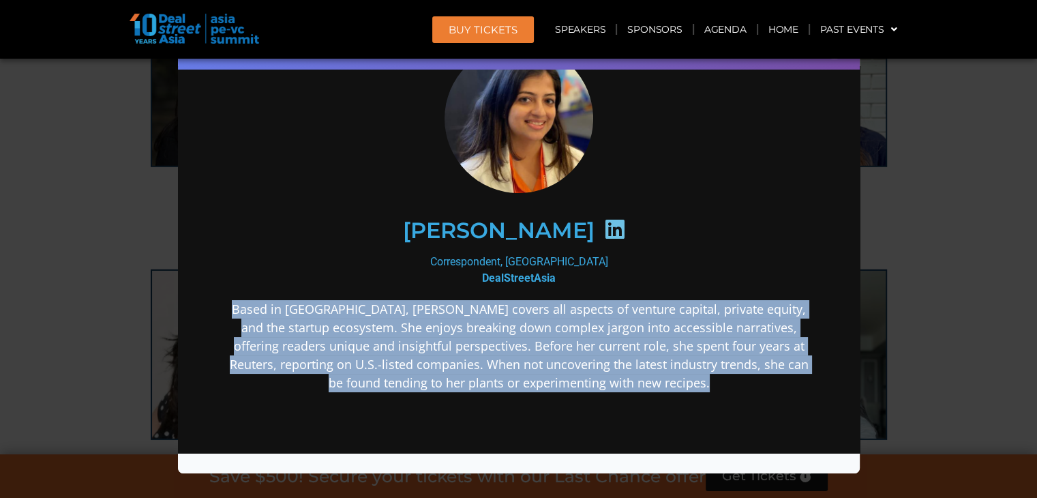
click at [691, 346] on p "Based in [GEOGRAPHIC_DATA], [PERSON_NAME] covers all aspects of venture capital…" at bounding box center [518, 345] width 589 height 92
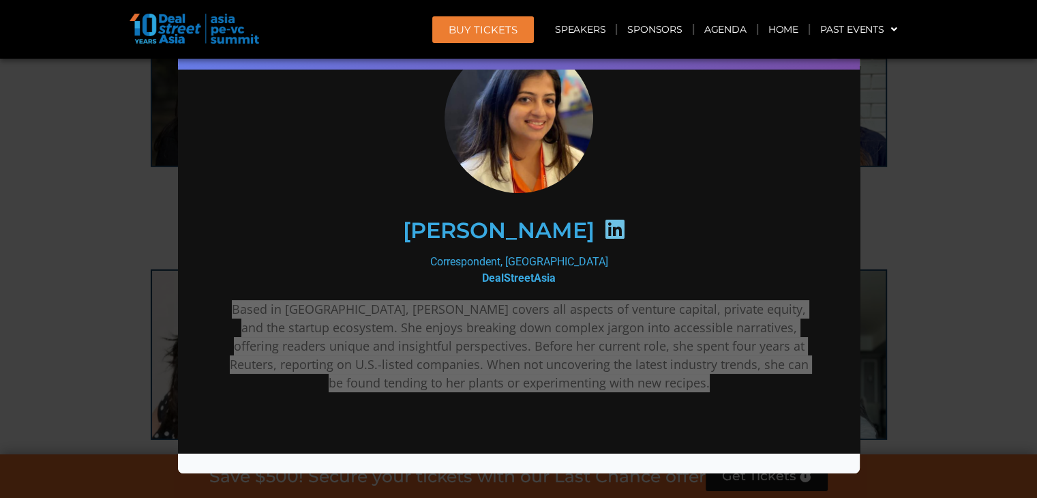
click at [999, 186] on div "Speaker Profile ×" at bounding box center [518, 249] width 1037 height 498
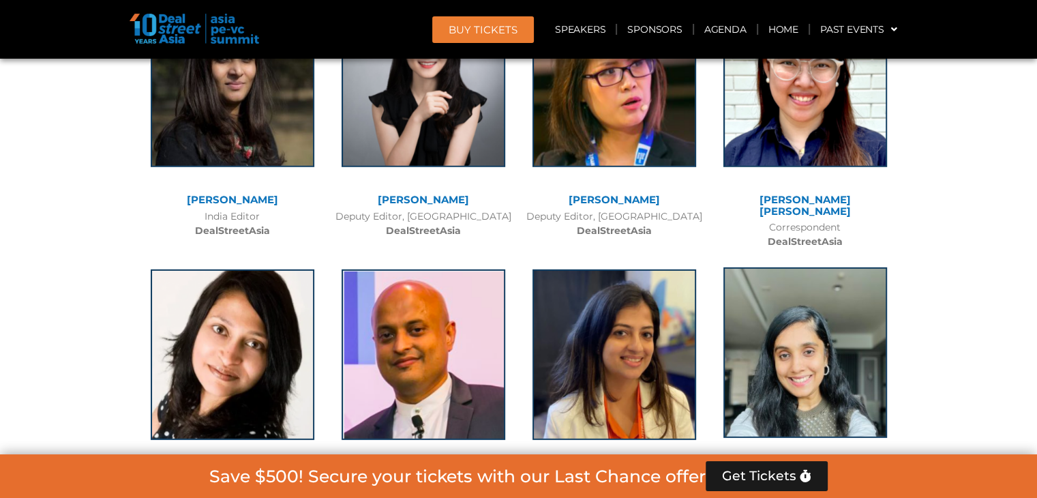
click at [761, 267] on img at bounding box center [805, 352] width 164 height 170
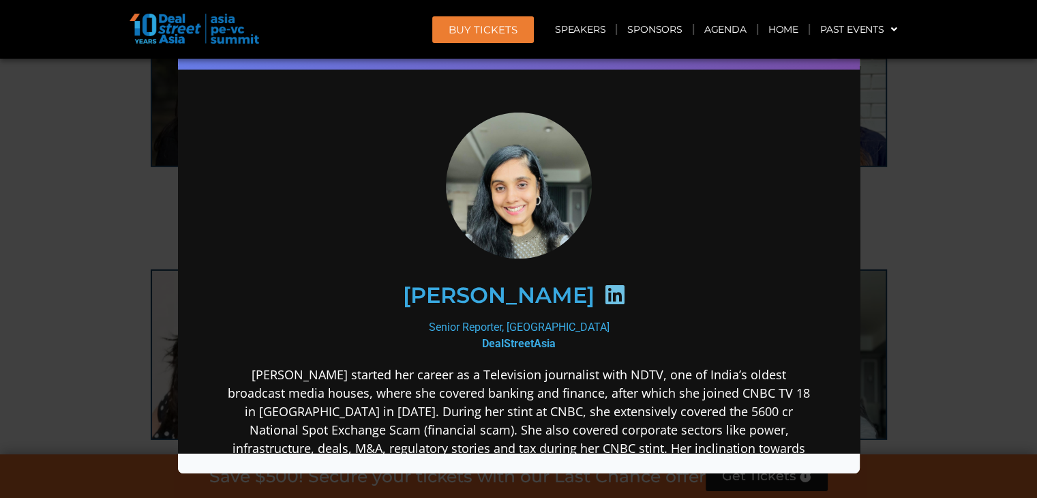
scroll to position [0, 0]
click at [483, 297] on h2 "[PERSON_NAME]​" at bounding box center [498, 295] width 192 height 22
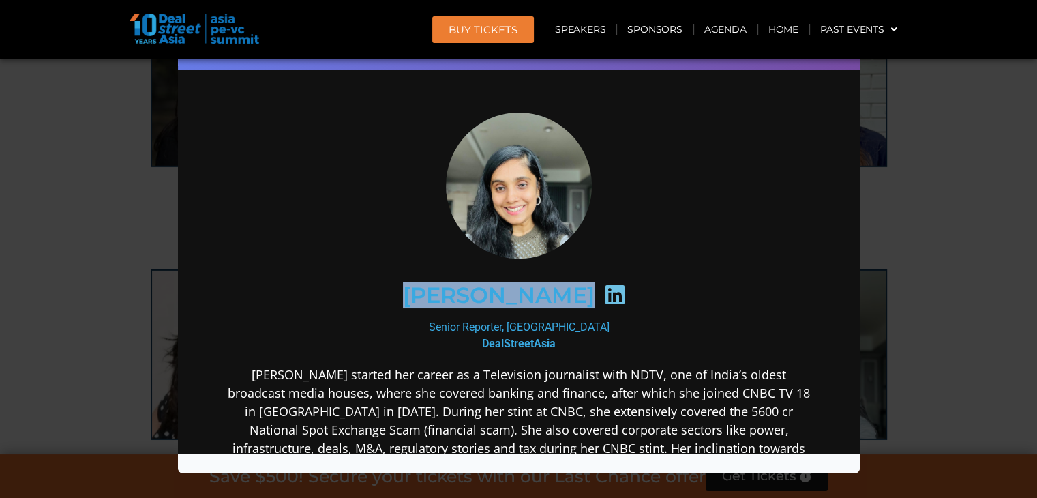
click at [483, 297] on h2 "[PERSON_NAME]​" at bounding box center [498, 295] width 192 height 22
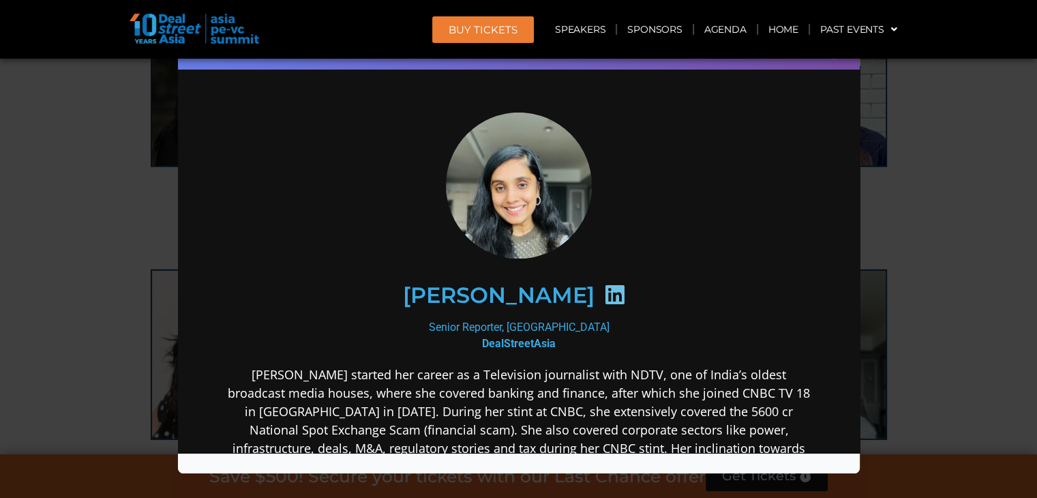
click at [506, 331] on div "Senior Reporter, [GEOGRAPHIC_DATA] DealStreetAsia" at bounding box center [518, 334] width 589 height 33
click at [511, 326] on div "Senior Reporter, [GEOGRAPHIC_DATA] DealStreetAsia" at bounding box center [518, 334] width 589 height 33
click at [519, 339] on b "DealStreetAsia" at bounding box center [518, 342] width 74 height 13
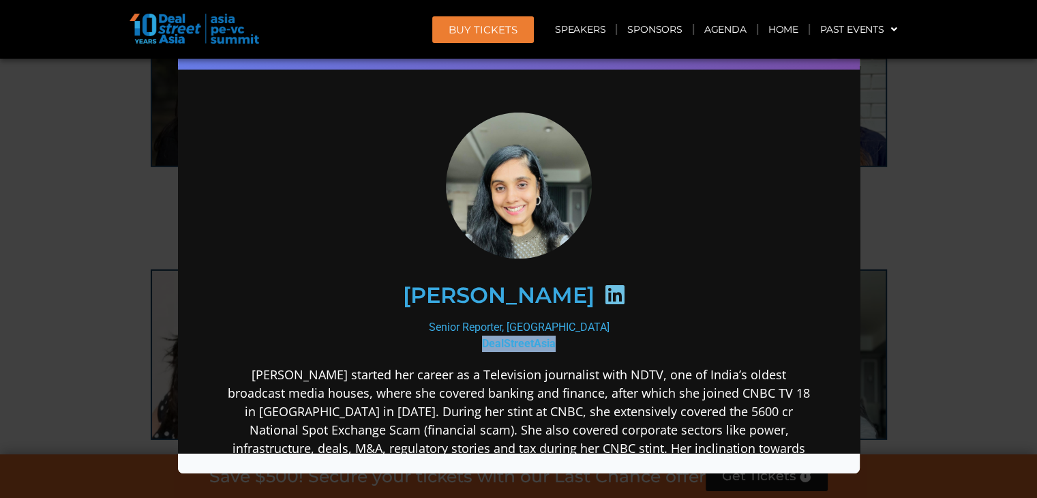
click at [519, 339] on b "DealStreetAsia" at bounding box center [518, 342] width 74 height 13
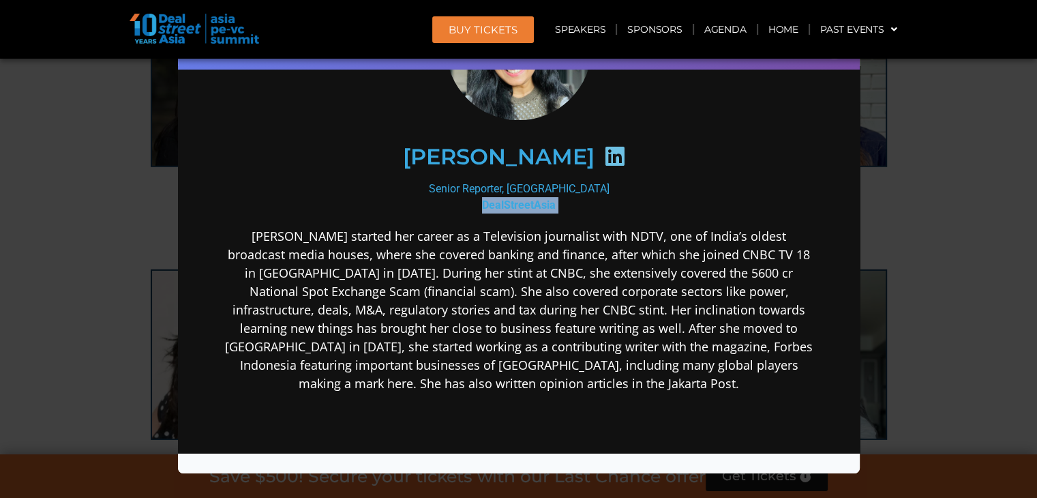
scroll to position [134, 0]
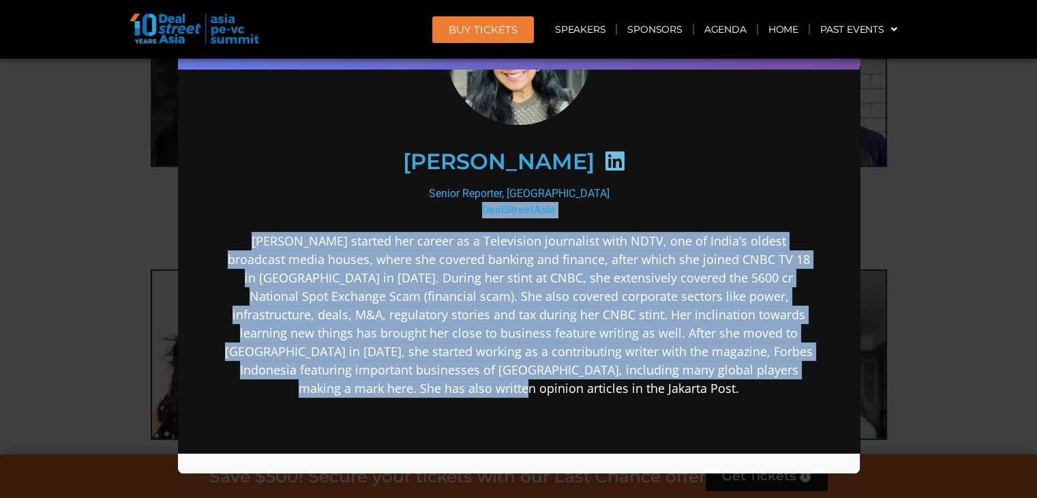
drag, startPoint x: 545, startPoint y: 386, endPoint x: 204, endPoint y: 211, distance: 382.3
click at [204, 211] on div "[PERSON_NAME]​ Senior Reporter, Indonesia DealStreetAsia" at bounding box center [518, 294] width 654 height 699
click at [659, 284] on p "[PERSON_NAME] started her career as a Television journalist with NDTV, one of I…" at bounding box center [518, 314] width 589 height 166
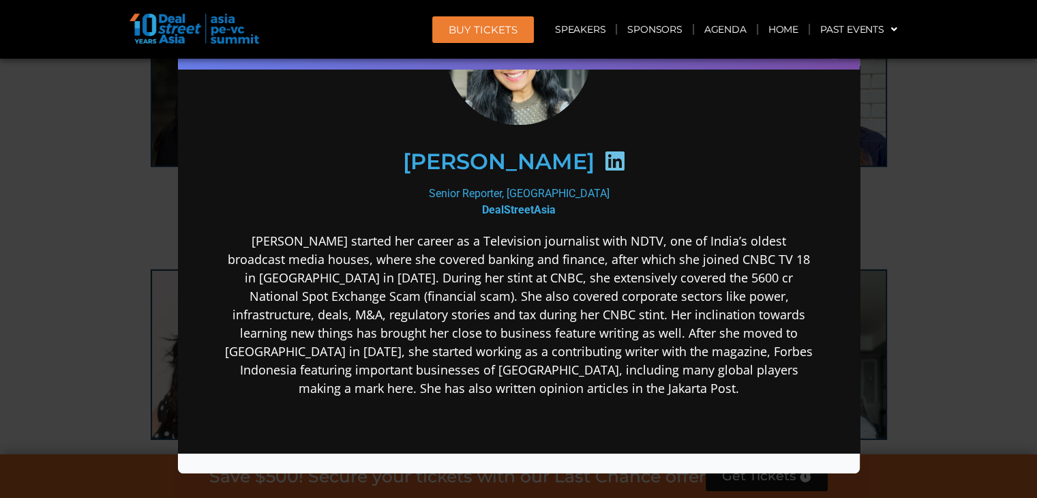
click at [641, 299] on p "[PERSON_NAME] started her career as a Television journalist with NDTV, one of I…" at bounding box center [518, 314] width 589 height 166
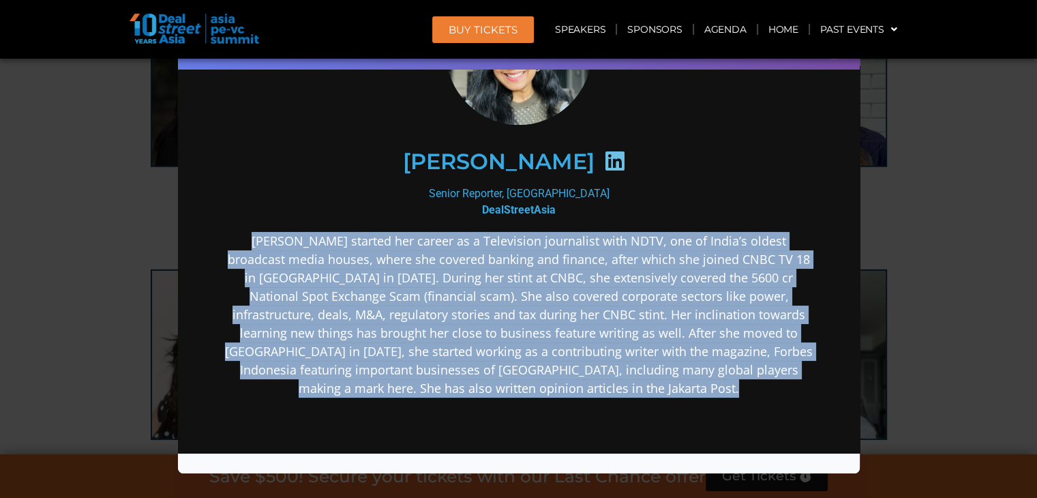
click at [641, 299] on p "[PERSON_NAME] started her career as a Television journalist with NDTV, one of I…" at bounding box center [518, 314] width 589 height 166
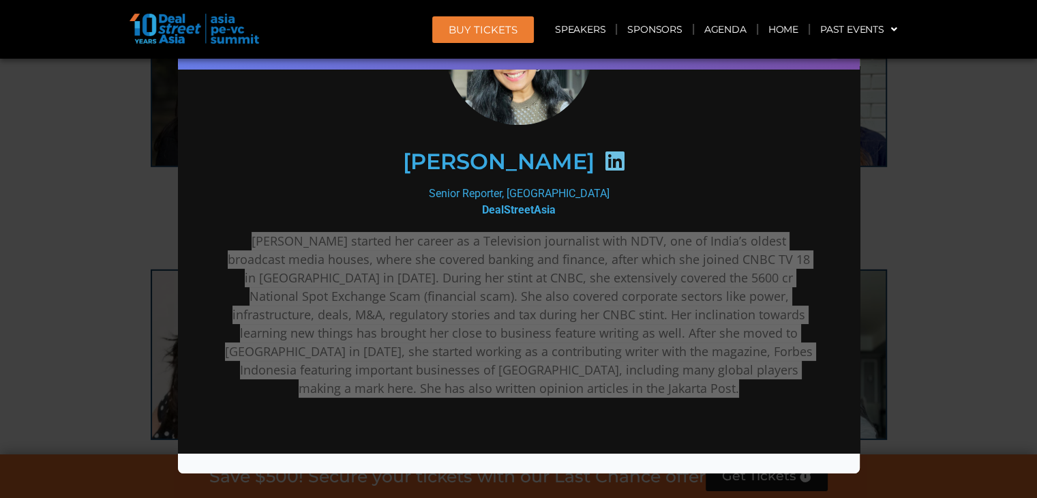
click at [987, 222] on div "Speaker Profile ×" at bounding box center [518, 249] width 1037 height 498
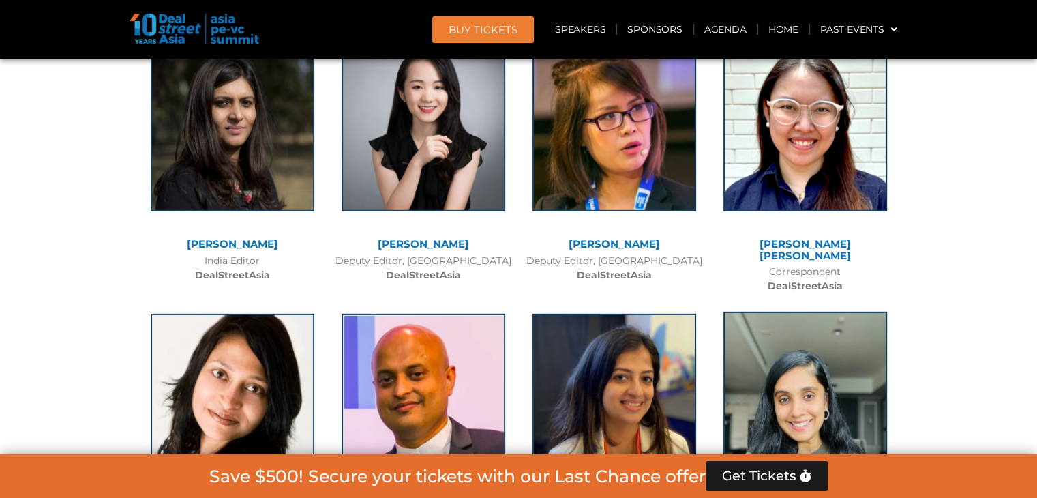
scroll to position [9325, 0]
